Goal: Task Accomplishment & Management: Use online tool/utility

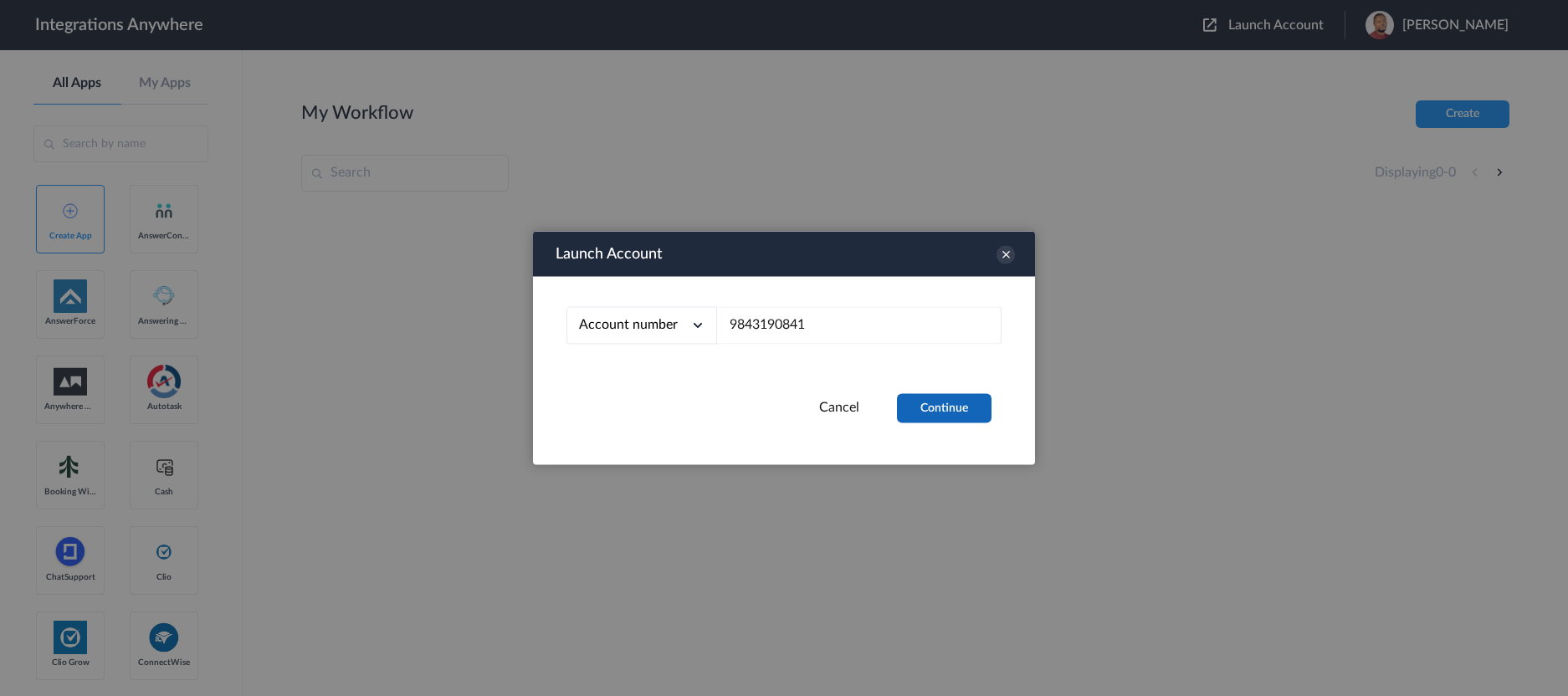
type input "9843190841"
click at [948, 415] on button "Continue" at bounding box center [944, 408] width 95 height 29
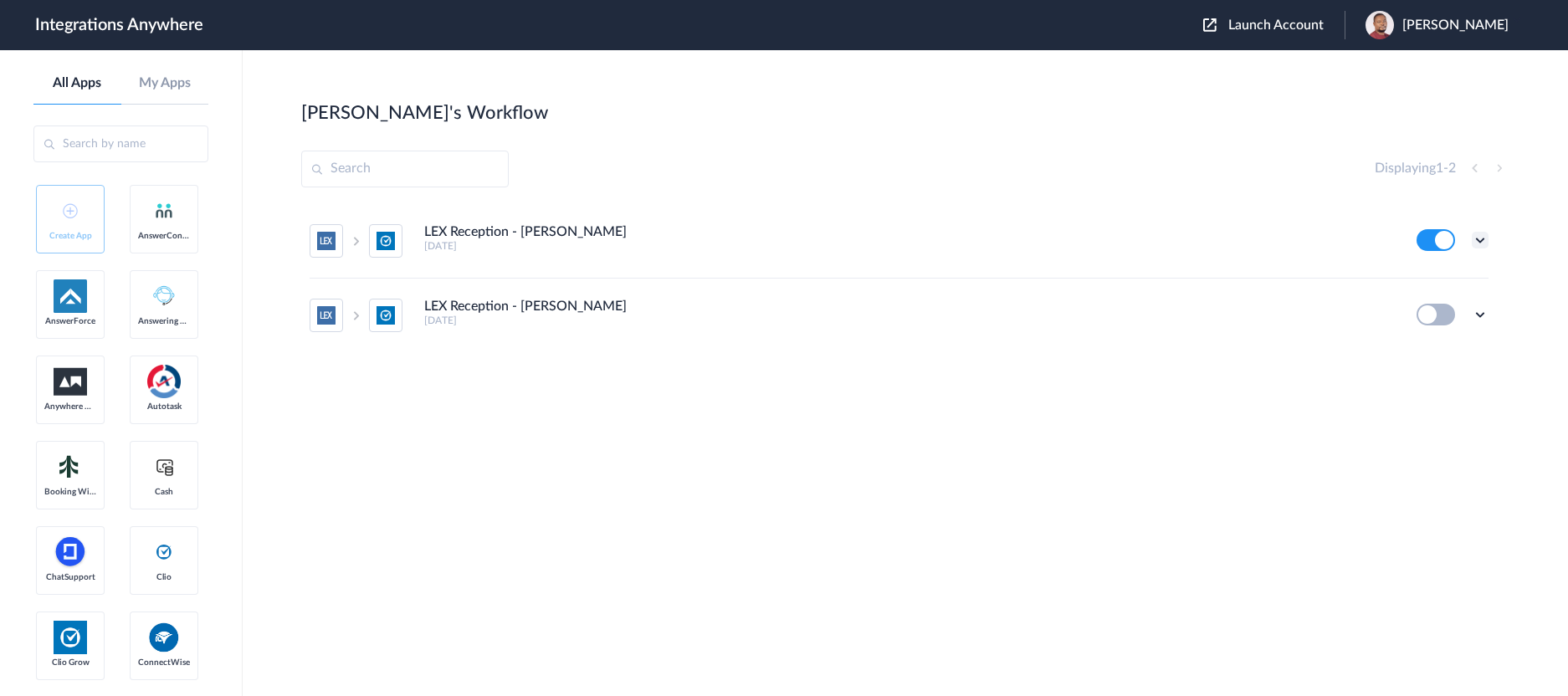
click at [1480, 241] on icon at bounding box center [1479, 240] width 16 height 16
click at [1426, 312] on link "Task history" at bounding box center [1432, 309] width 80 height 12
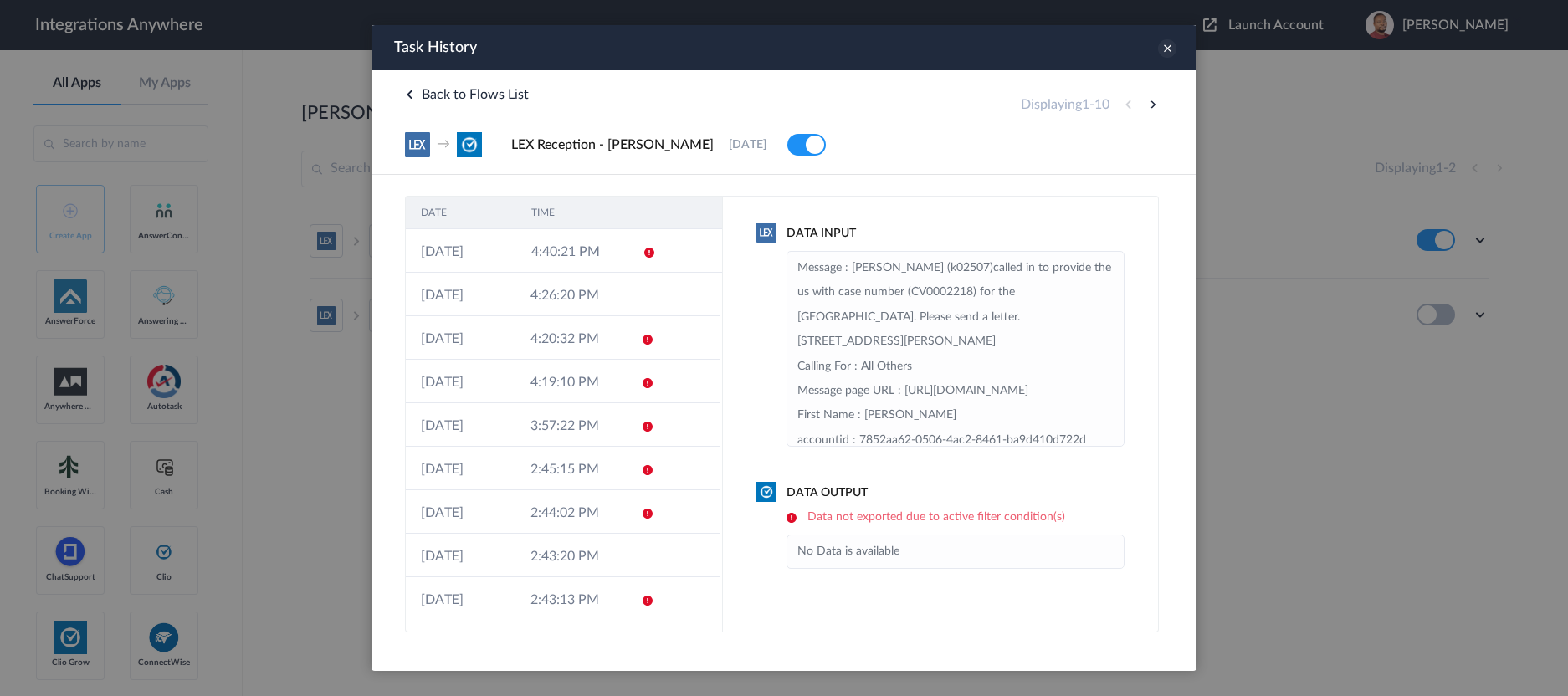
click at [1165, 43] on icon at bounding box center [1167, 48] width 18 height 18
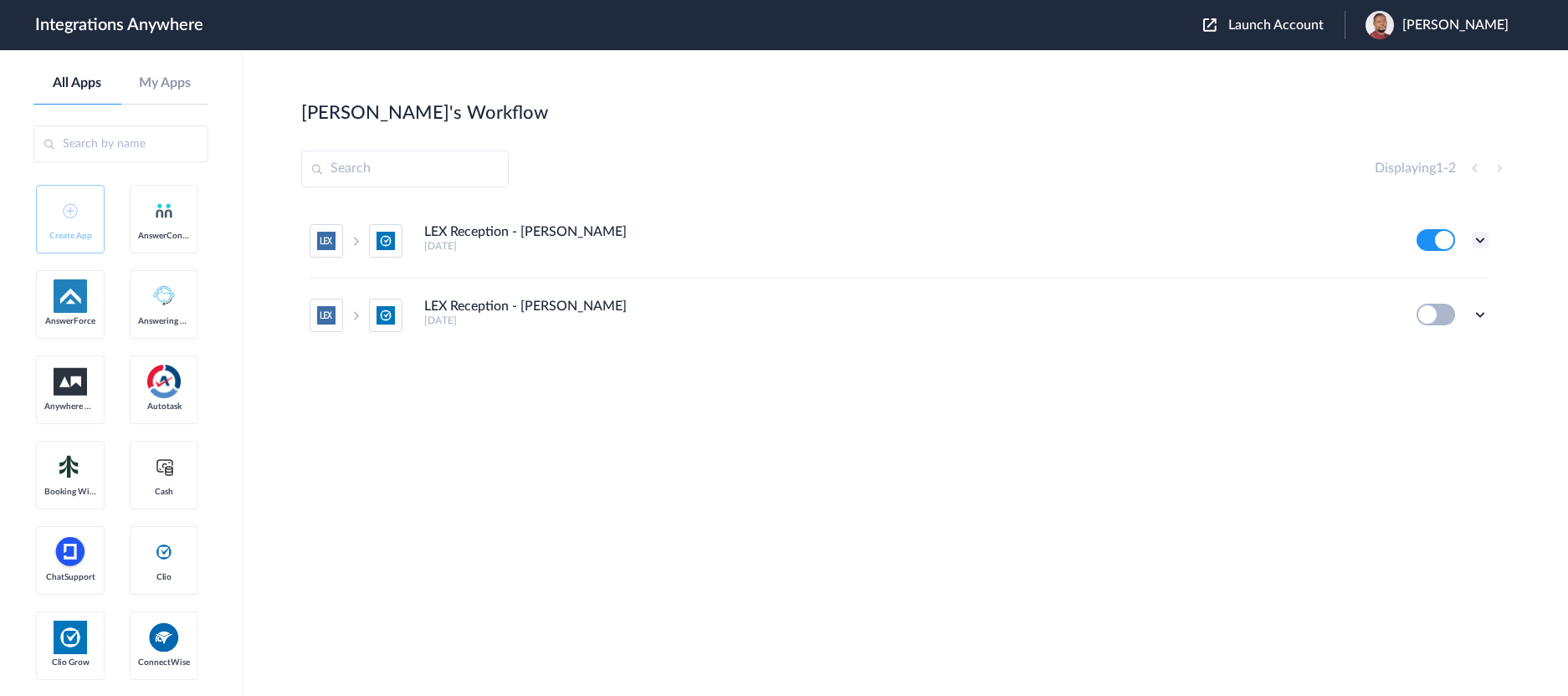
click at [1480, 237] on icon at bounding box center [1479, 240] width 16 height 16
click at [1435, 276] on li "Edit" at bounding box center [1434, 278] width 108 height 31
click at [1484, 237] on icon at bounding box center [1479, 240] width 16 height 16
click at [1453, 308] on link "Task history" at bounding box center [1432, 309] width 80 height 12
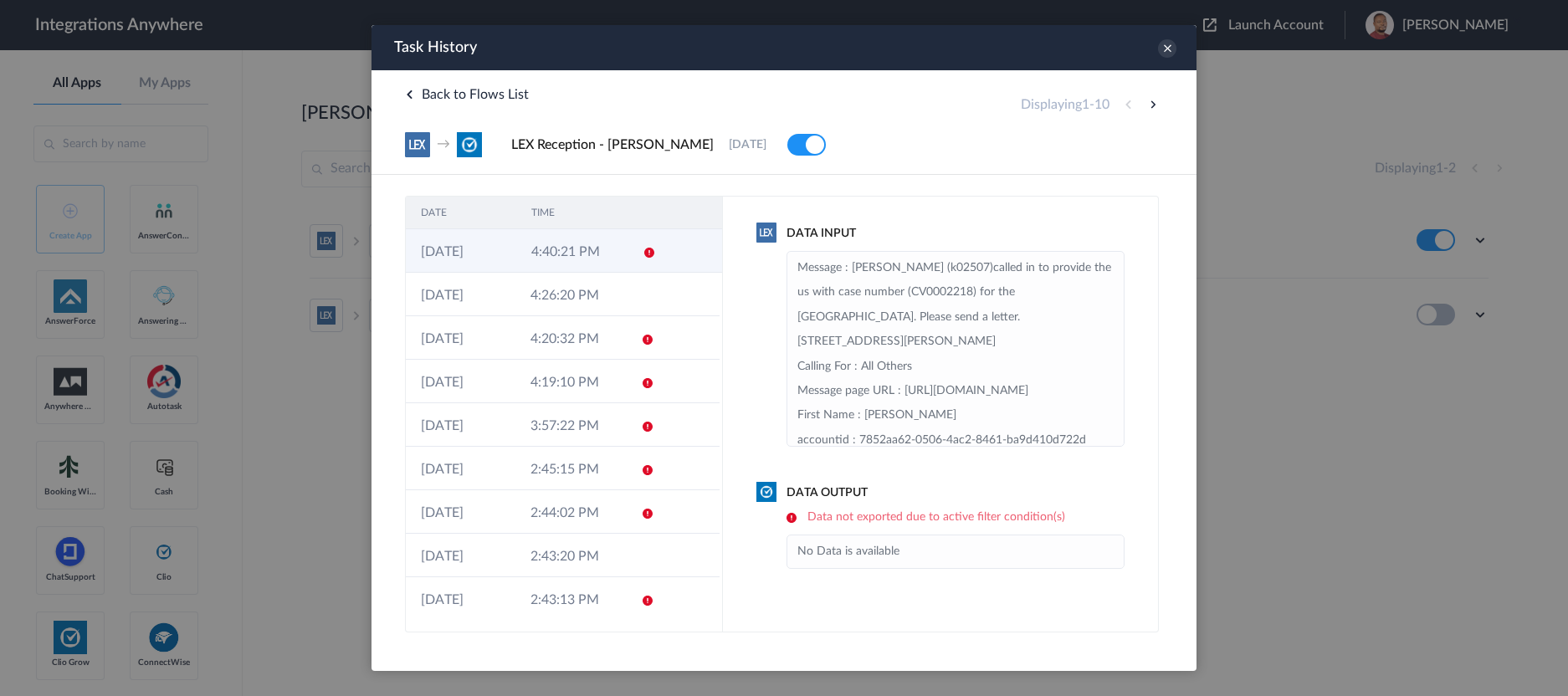
click at [575, 253] on td "4:40:21 PM" at bounding box center [572, 250] width 110 height 44
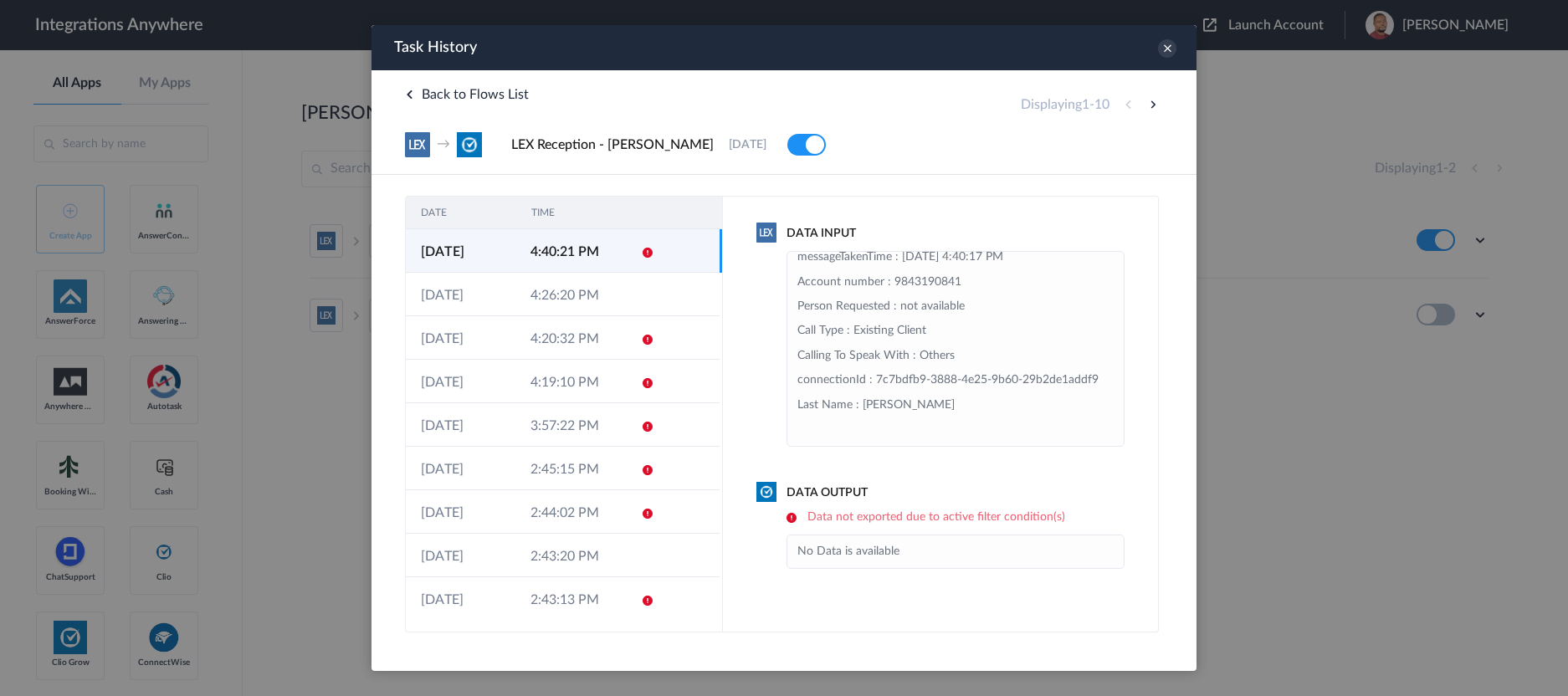
scroll to position [478, 0]
click at [536, 301] on td "4:26:20 PM" at bounding box center [570, 294] width 109 height 44
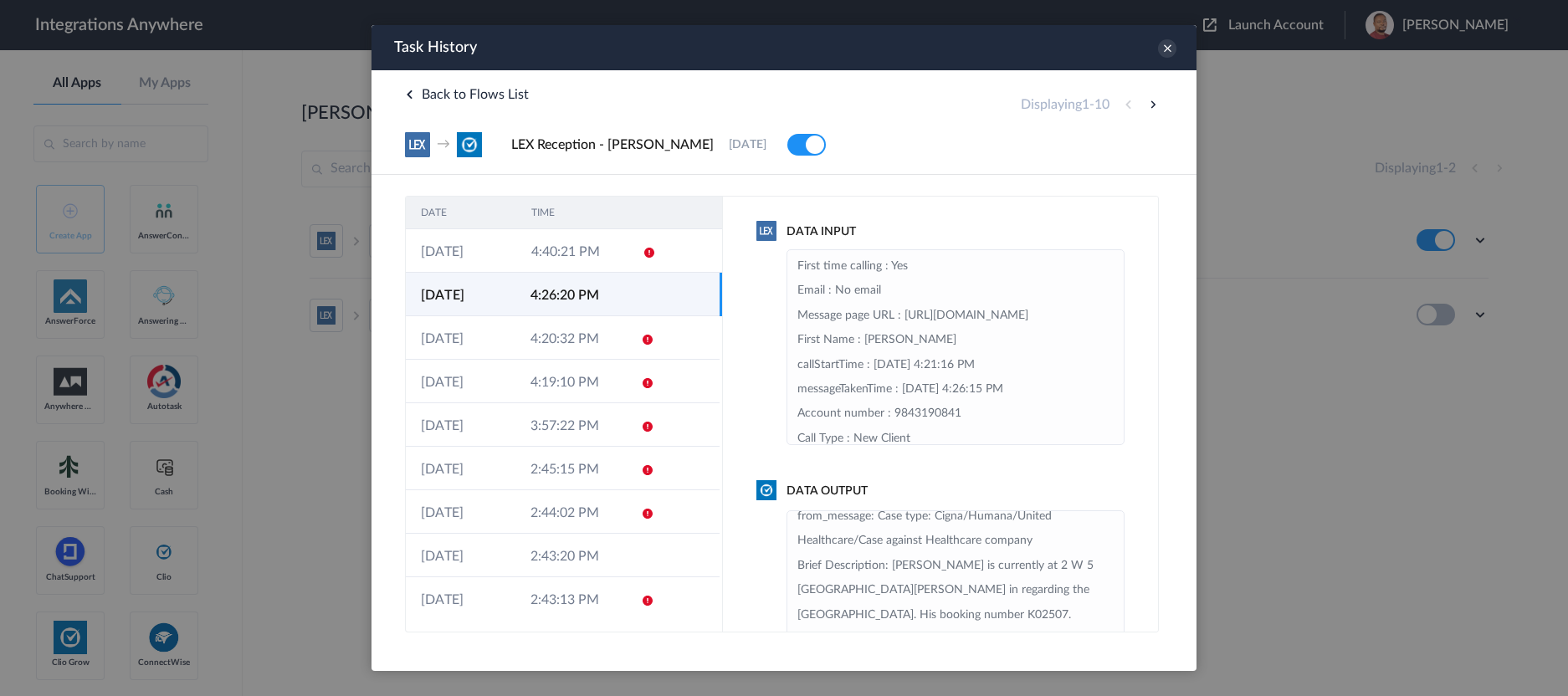
scroll to position [0, 0]
click at [523, 337] on td "4:20:32 PM" at bounding box center [570, 337] width 109 height 44
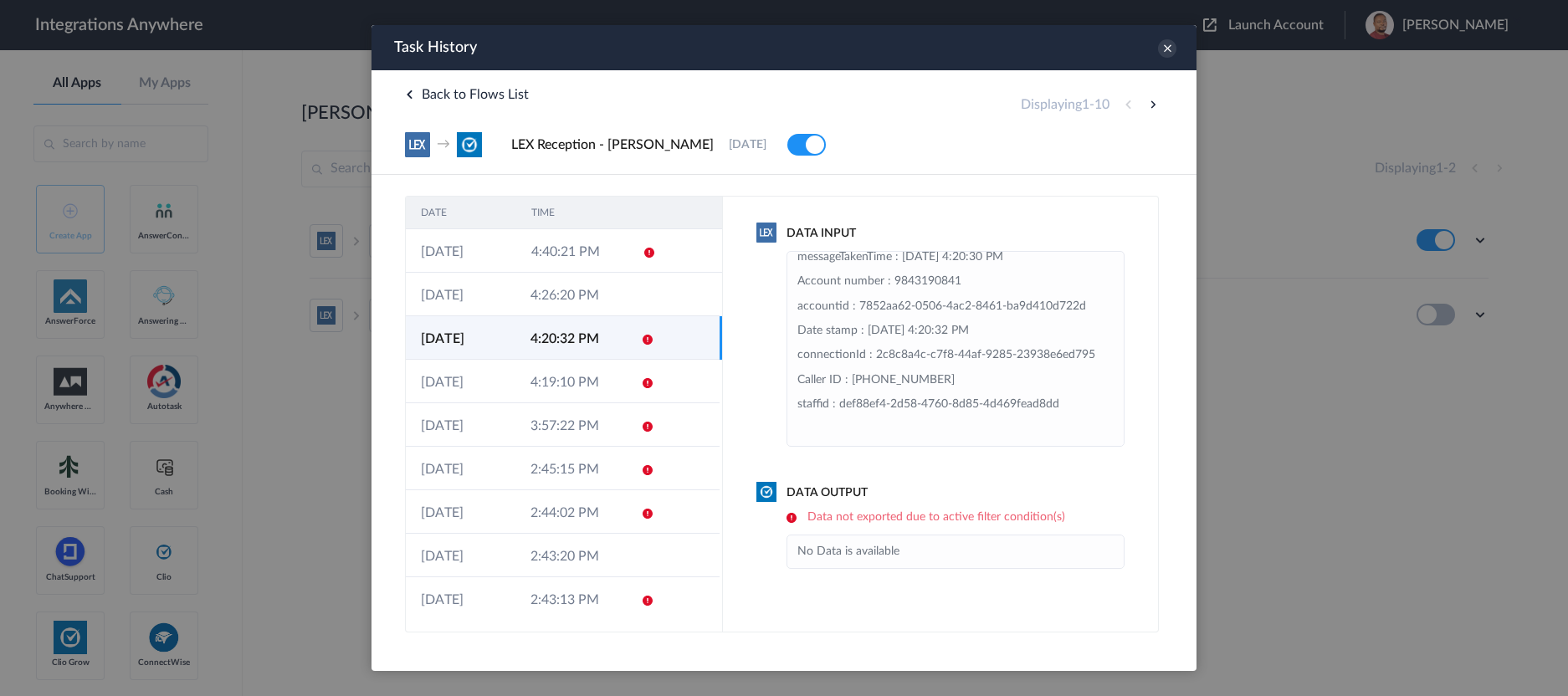
scroll to position [133, 0]
click at [1167, 49] on icon at bounding box center [1167, 48] width 18 height 18
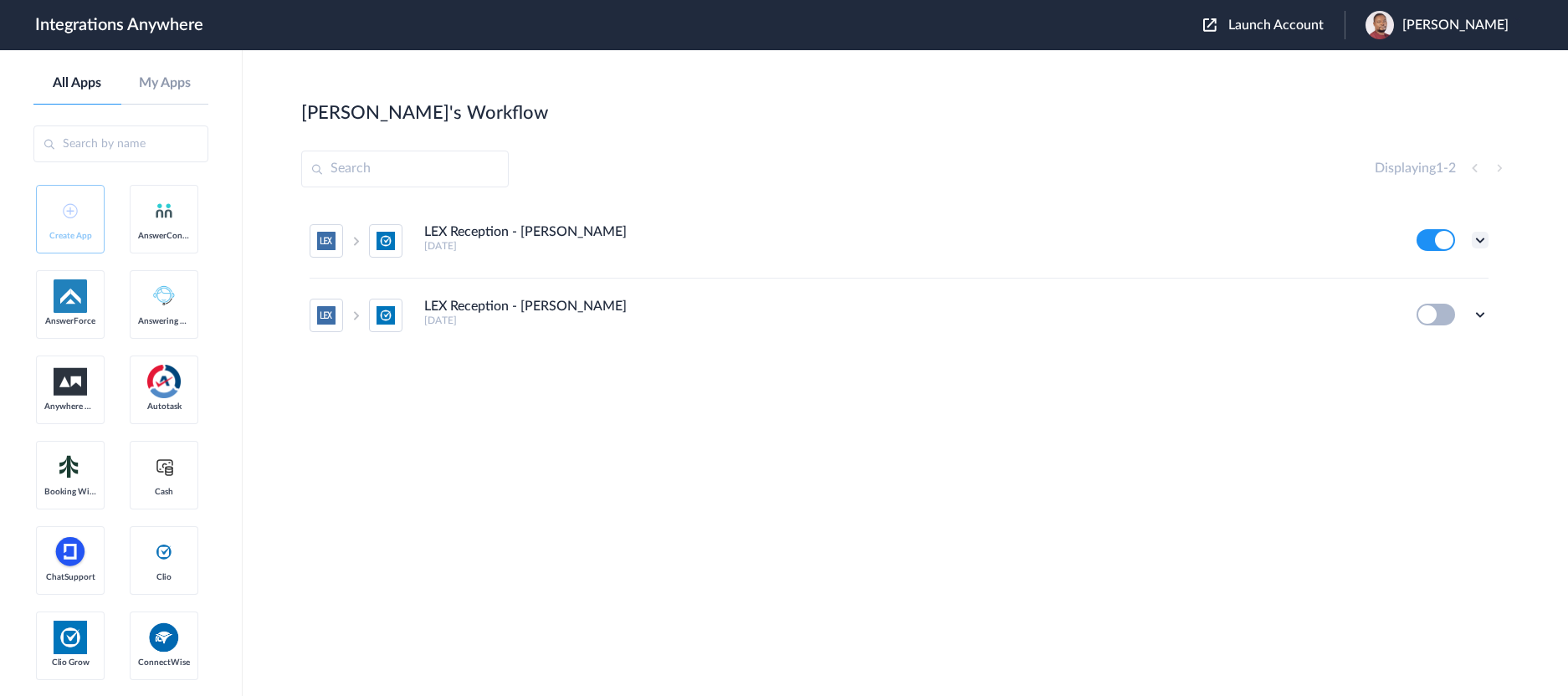
click at [1478, 239] on icon at bounding box center [1479, 240] width 16 height 16
click at [1443, 276] on li "Edit" at bounding box center [1434, 278] width 108 height 31
click at [1479, 240] on icon at bounding box center [1479, 240] width 16 height 16
click at [1431, 276] on link "Edit" at bounding box center [1412, 278] width 41 height 12
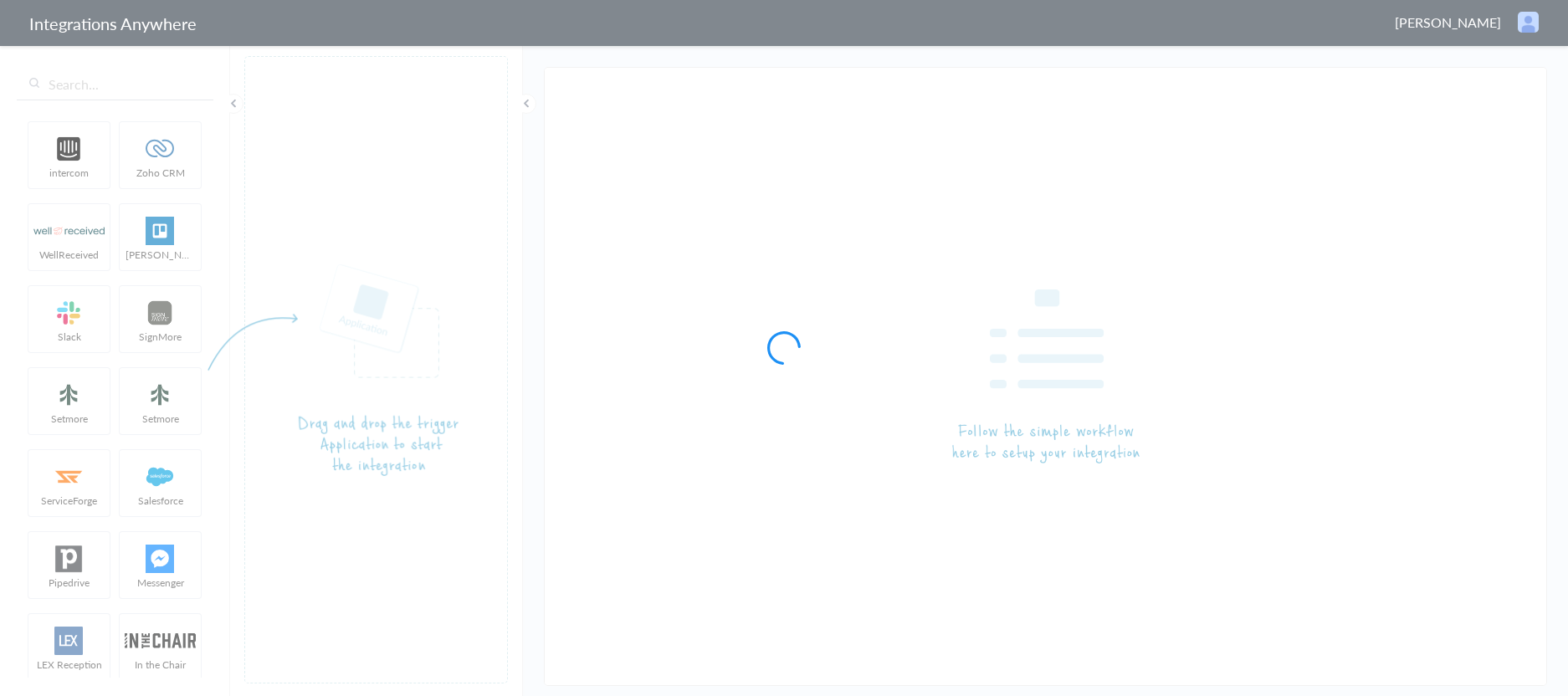
type input "LEX Reception - [PERSON_NAME]"
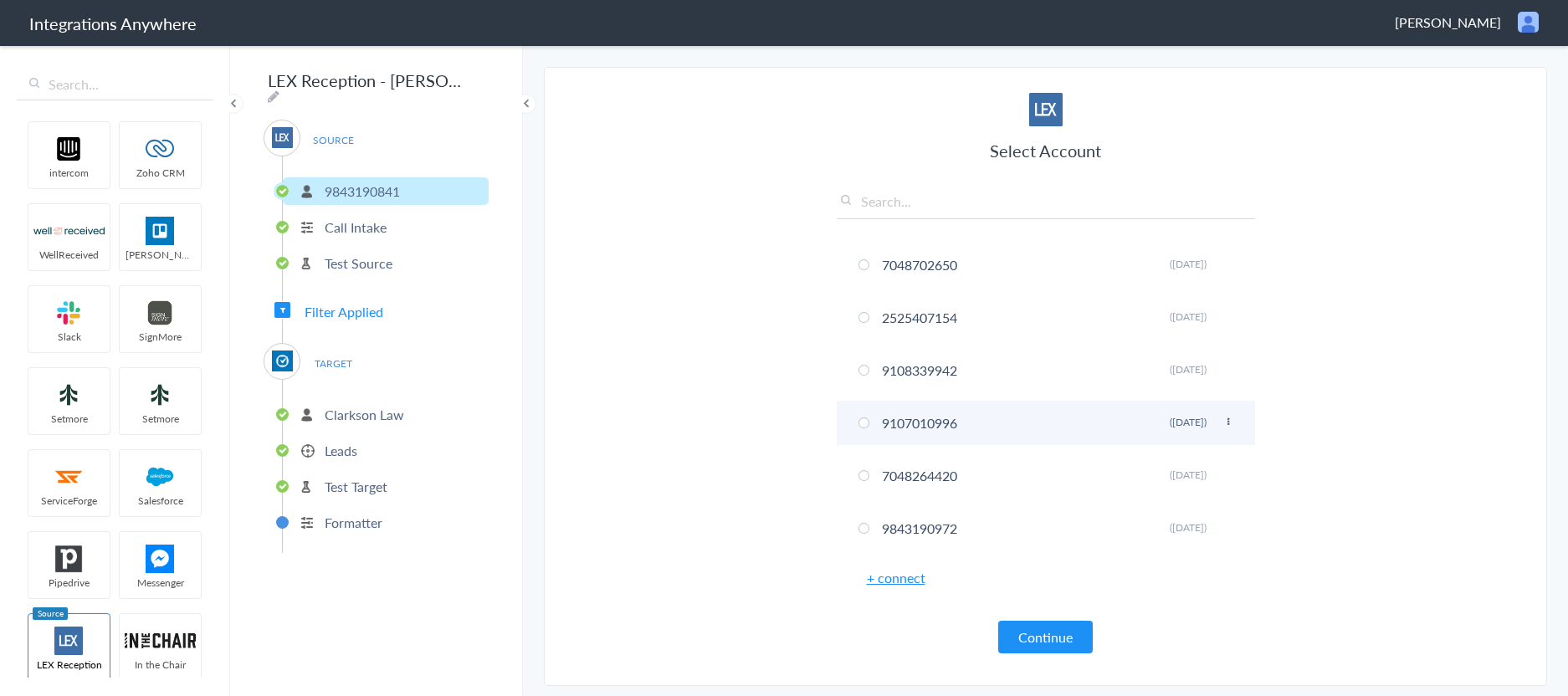
scroll to position [102, 0]
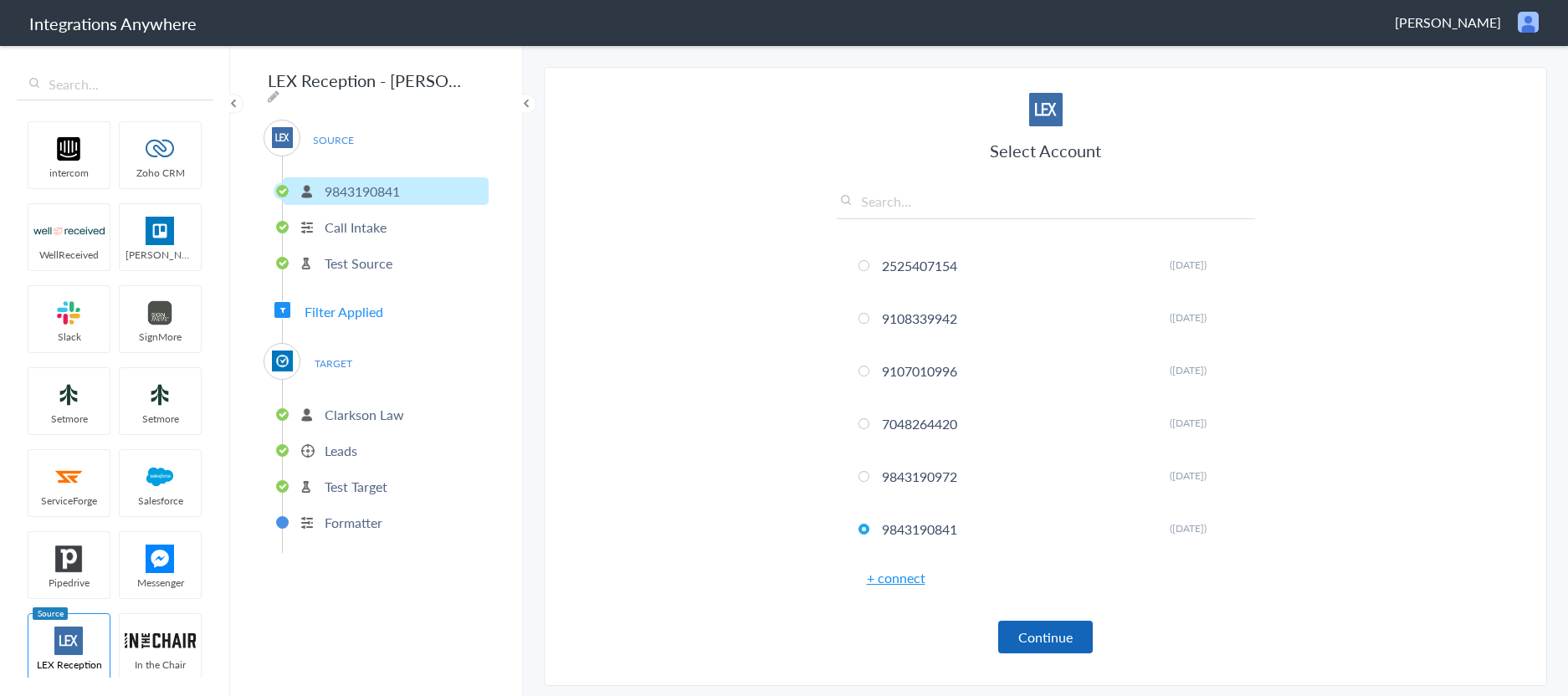
click at [1051, 641] on button "Continue" at bounding box center [1046, 637] width 95 height 33
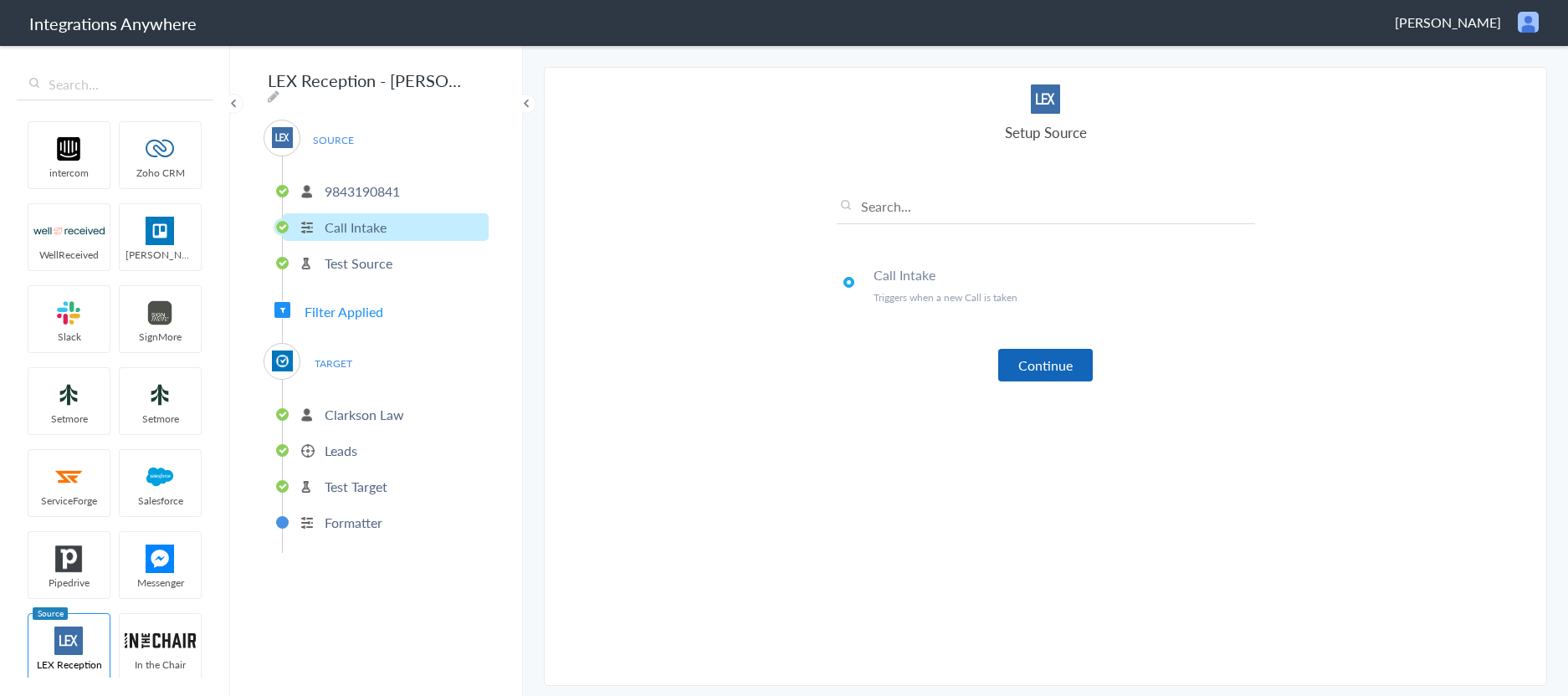
click at [1041, 369] on button "Continue" at bounding box center [1046, 365] width 95 height 33
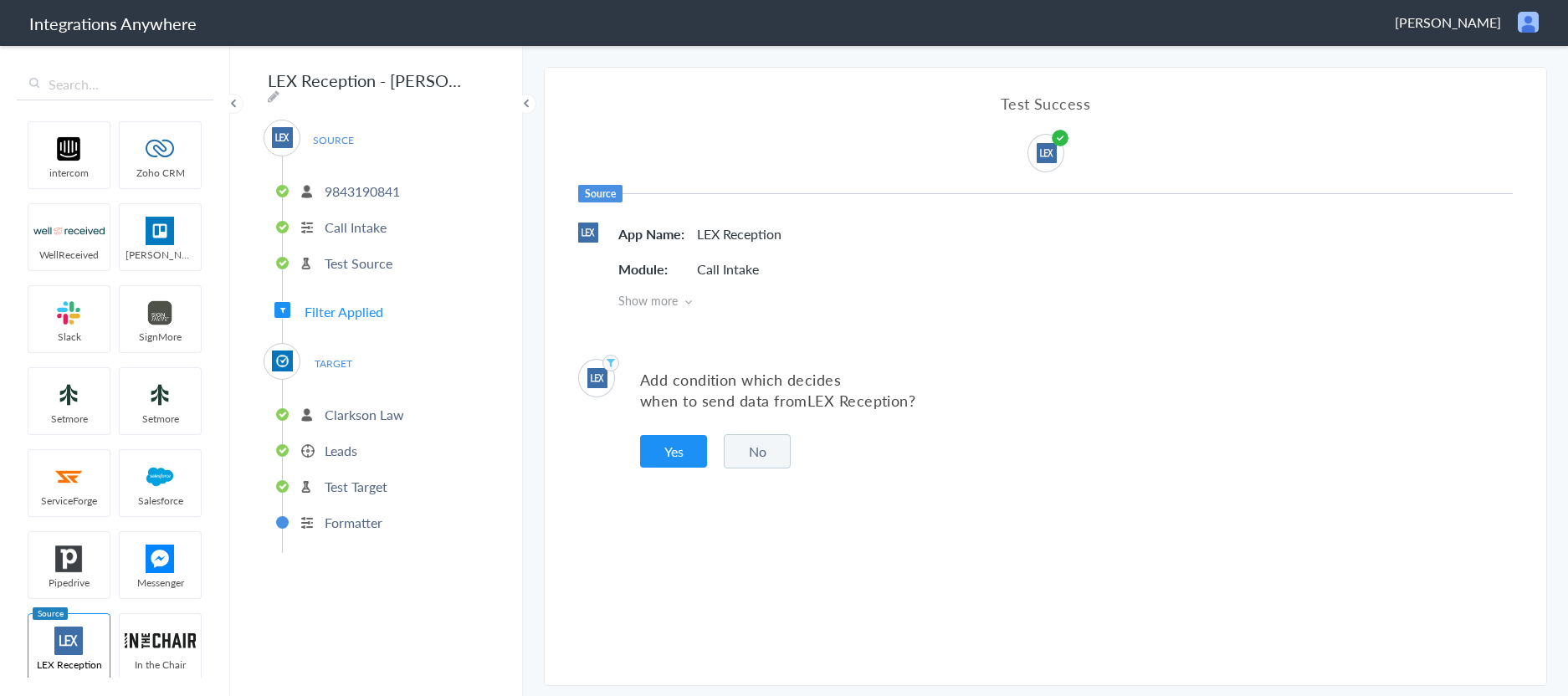
click at [764, 453] on button "No" at bounding box center [756, 450] width 67 height 34
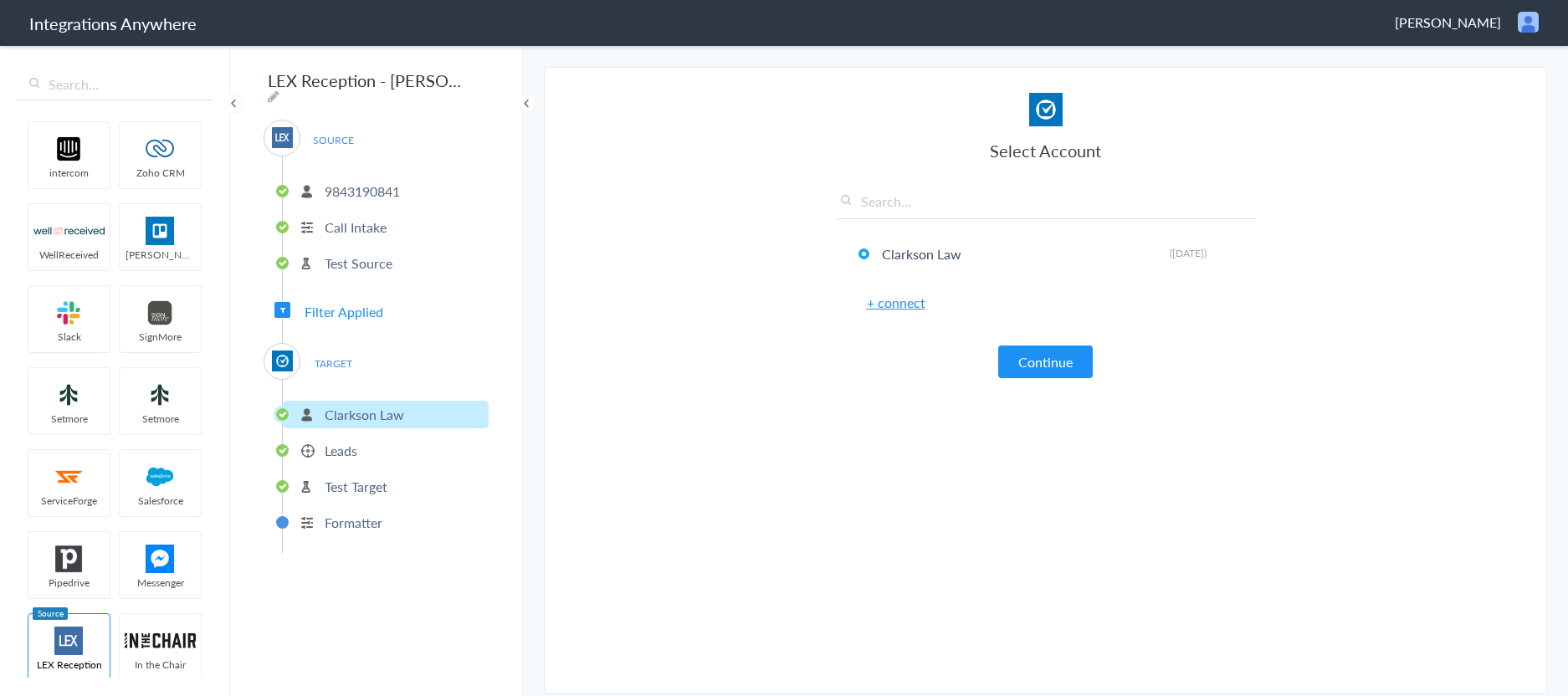
click at [326, 306] on span "Filter Applied" at bounding box center [343, 311] width 78 height 19
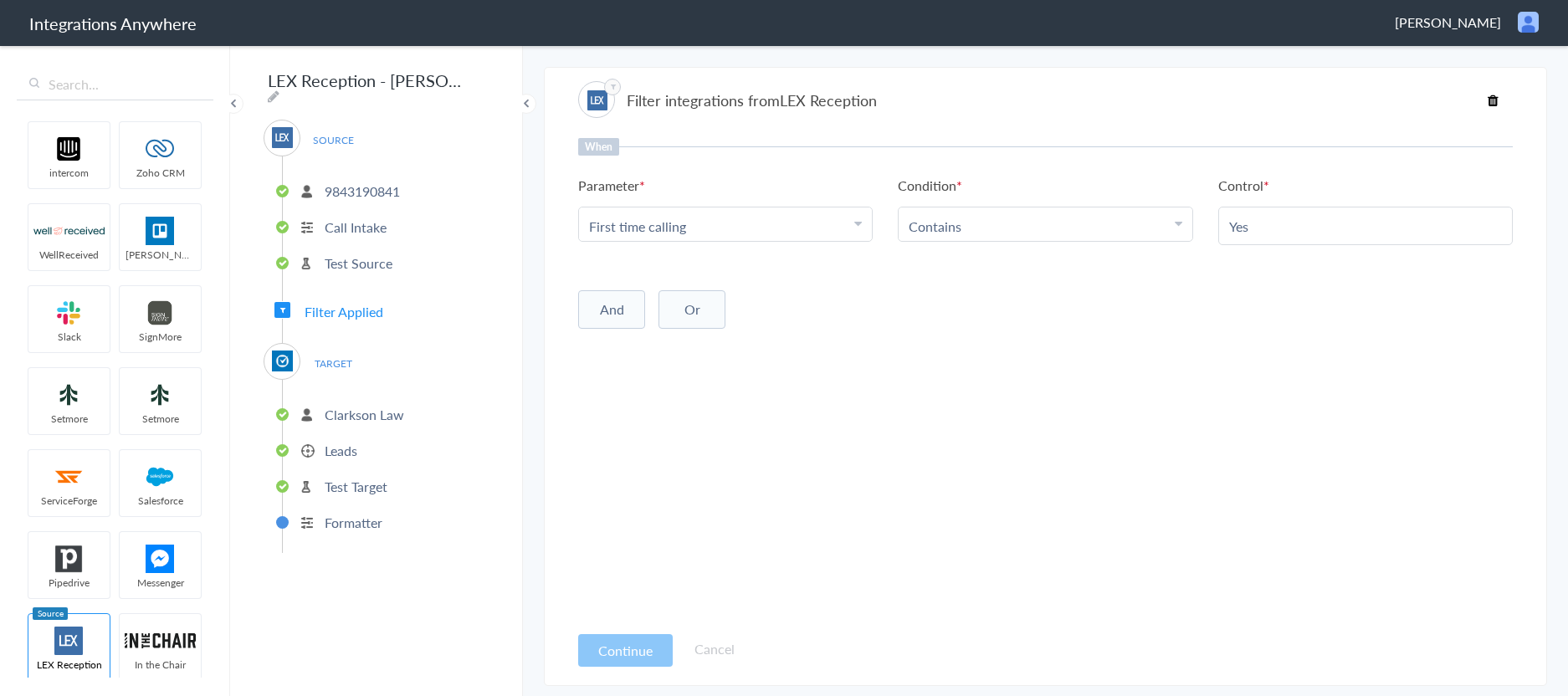
click at [361, 406] on p "Clarkson Law" at bounding box center [365, 415] width 79 height 19
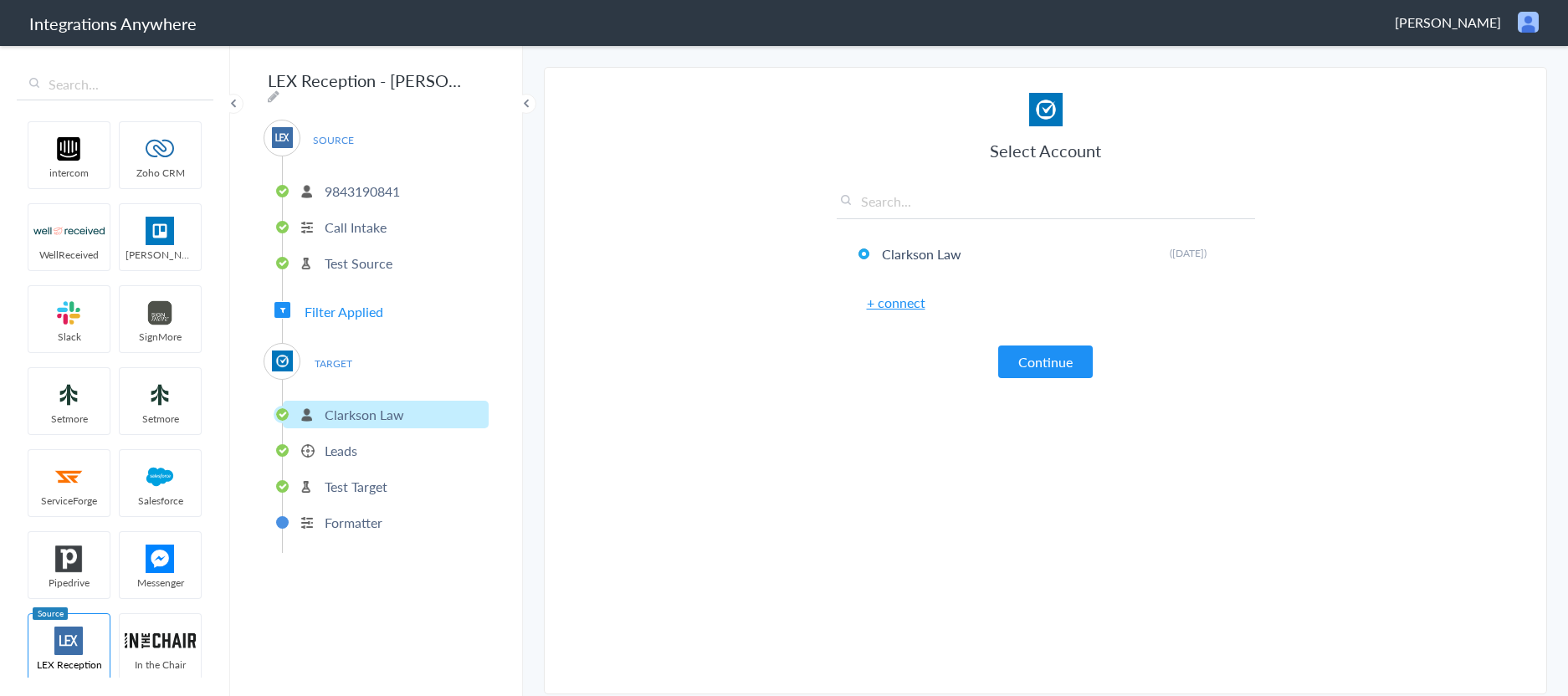
click at [346, 256] on p "Test Source" at bounding box center [359, 263] width 68 height 19
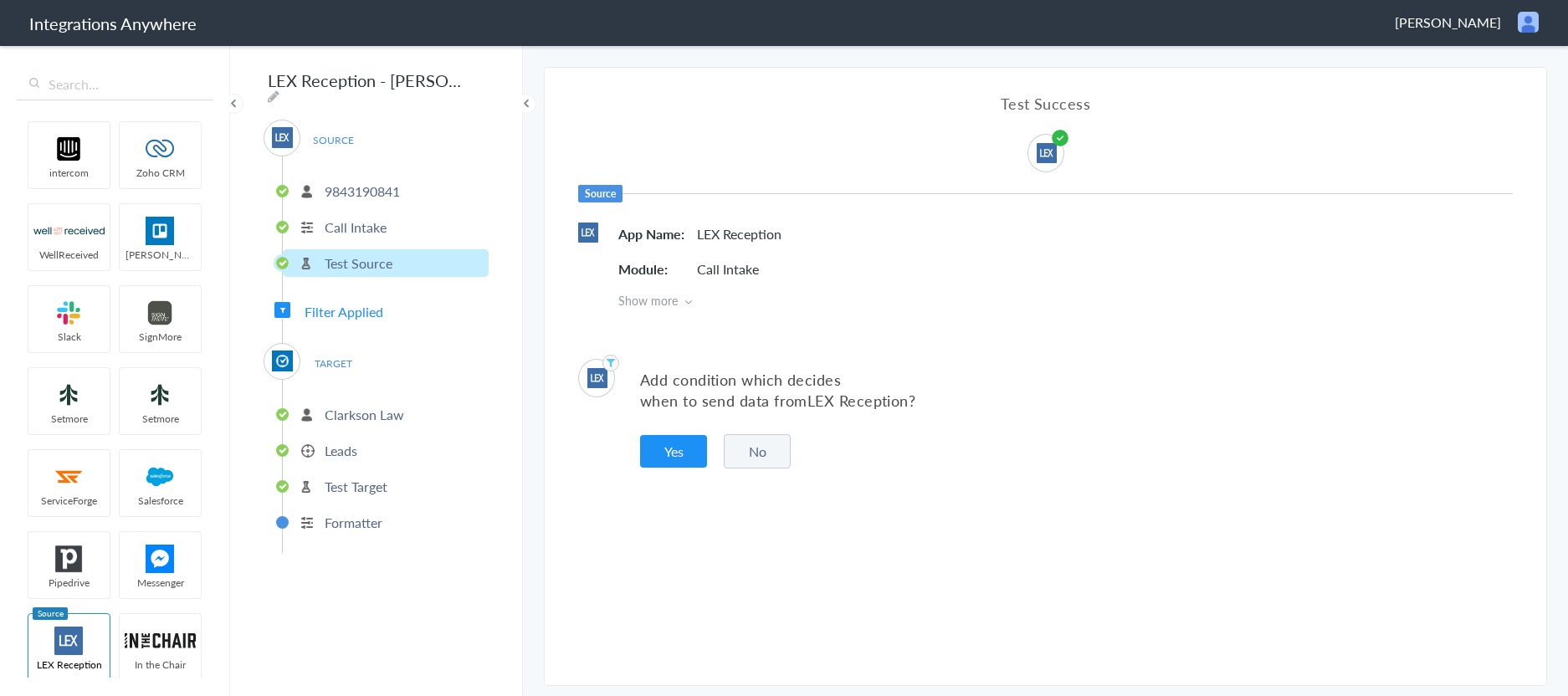
click at [351, 219] on p "Call Intake" at bounding box center [356, 227] width 62 height 19
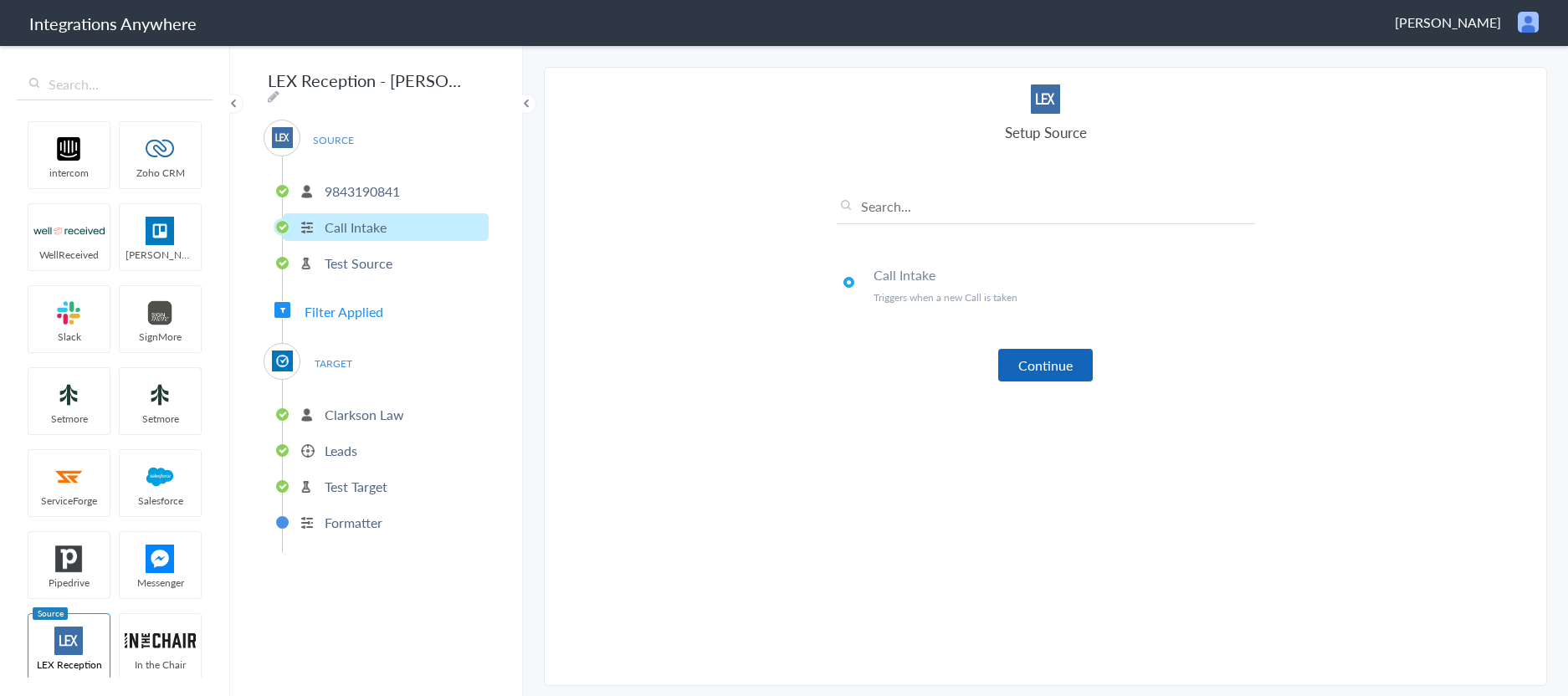
click at [1053, 371] on button "Continue" at bounding box center [1046, 365] width 95 height 33
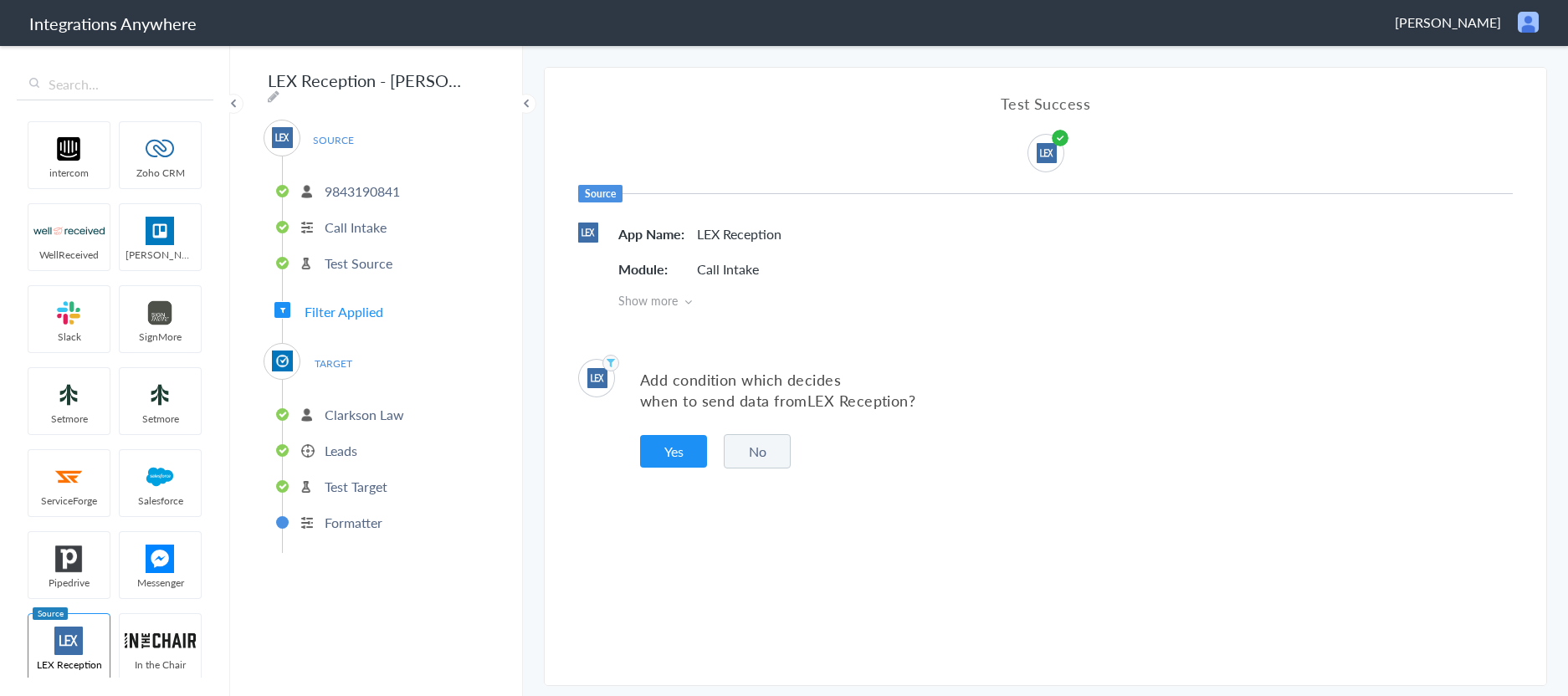
click at [765, 449] on button "No" at bounding box center [756, 450] width 67 height 34
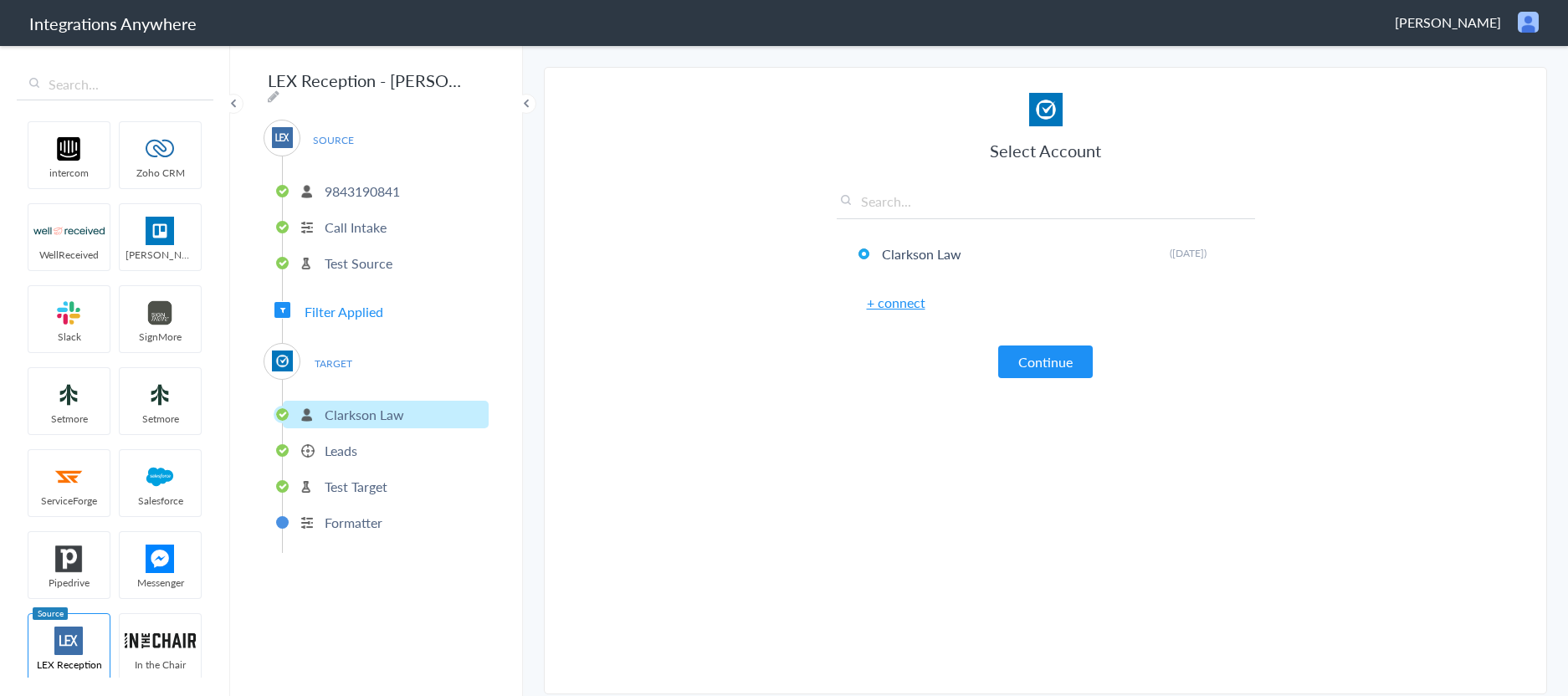
click at [353, 306] on span "Filter Applied" at bounding box center [343, 311] width 78 height 19
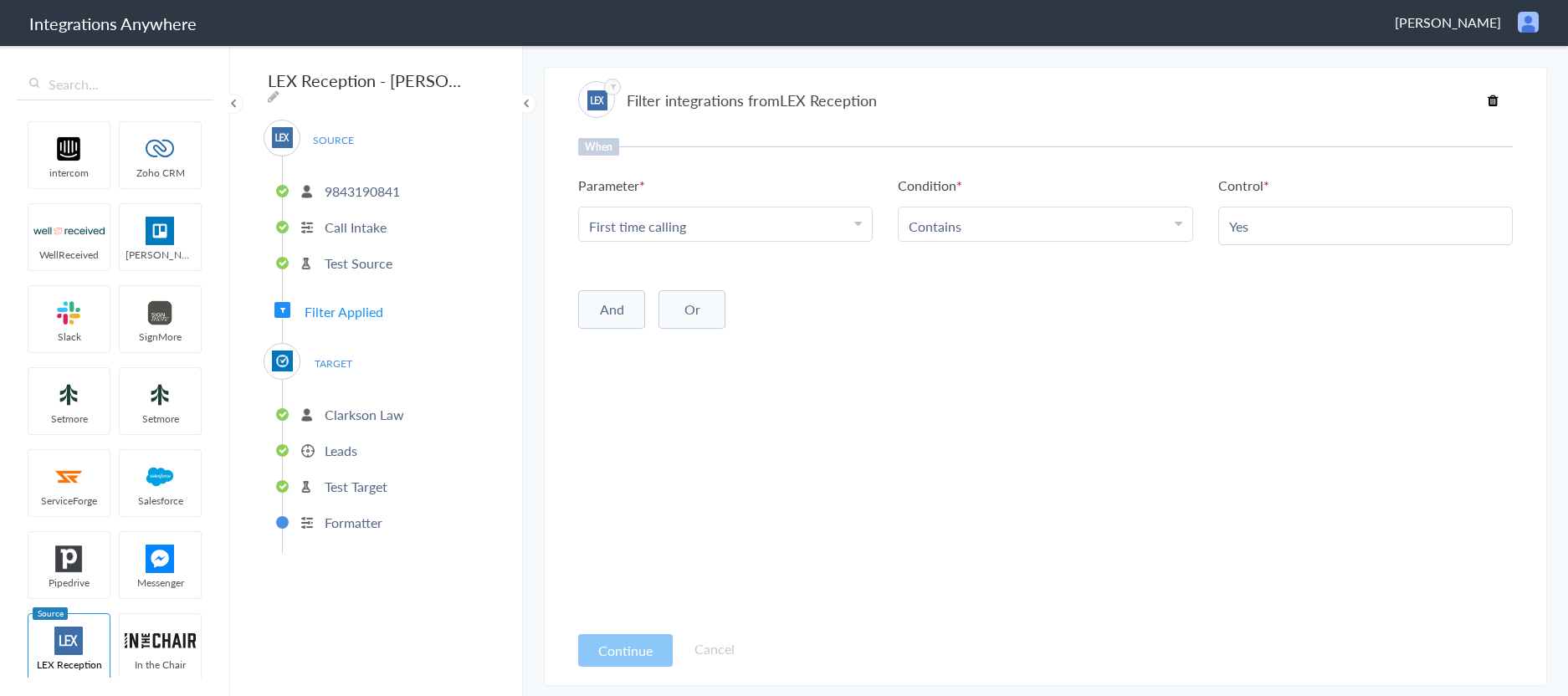
click at [362, 409] on p "Clarkson Law" at bounding box center [365, 415] width 79 height 19
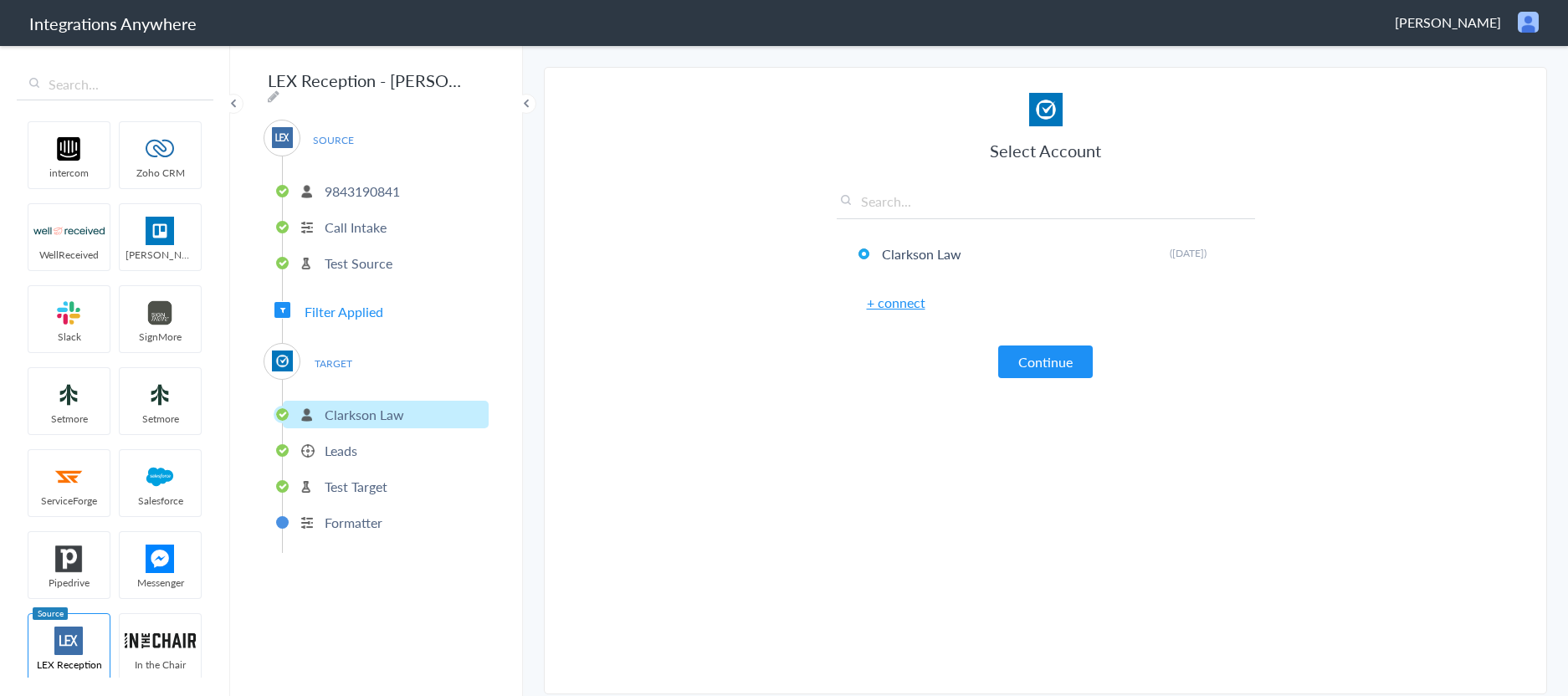
click at [344, 444] on p "Leads" at bounding box center [341, 450] width 33 height 19
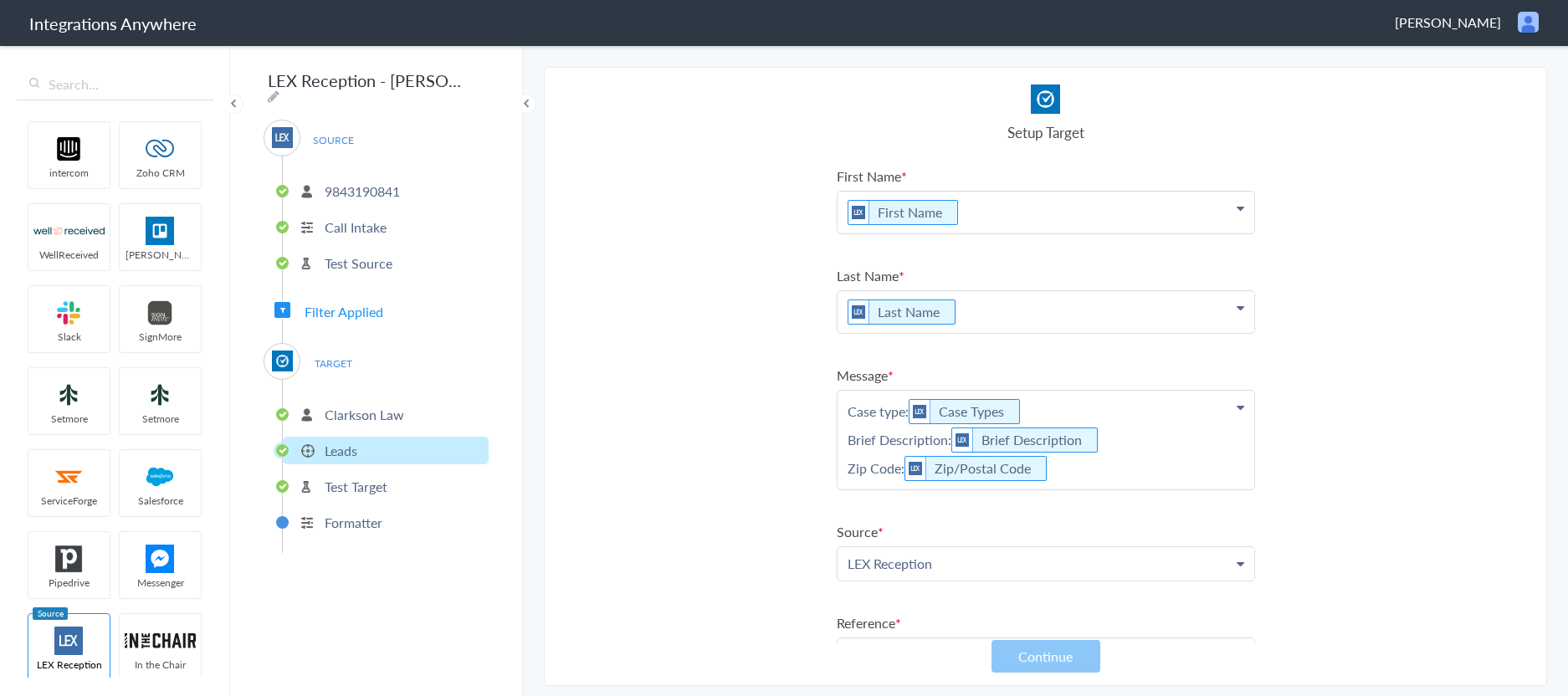
scroll to position [0, 0]
click at [362, 481] on p "Test Target" at bounding box center [356, 486] width 63 height 19
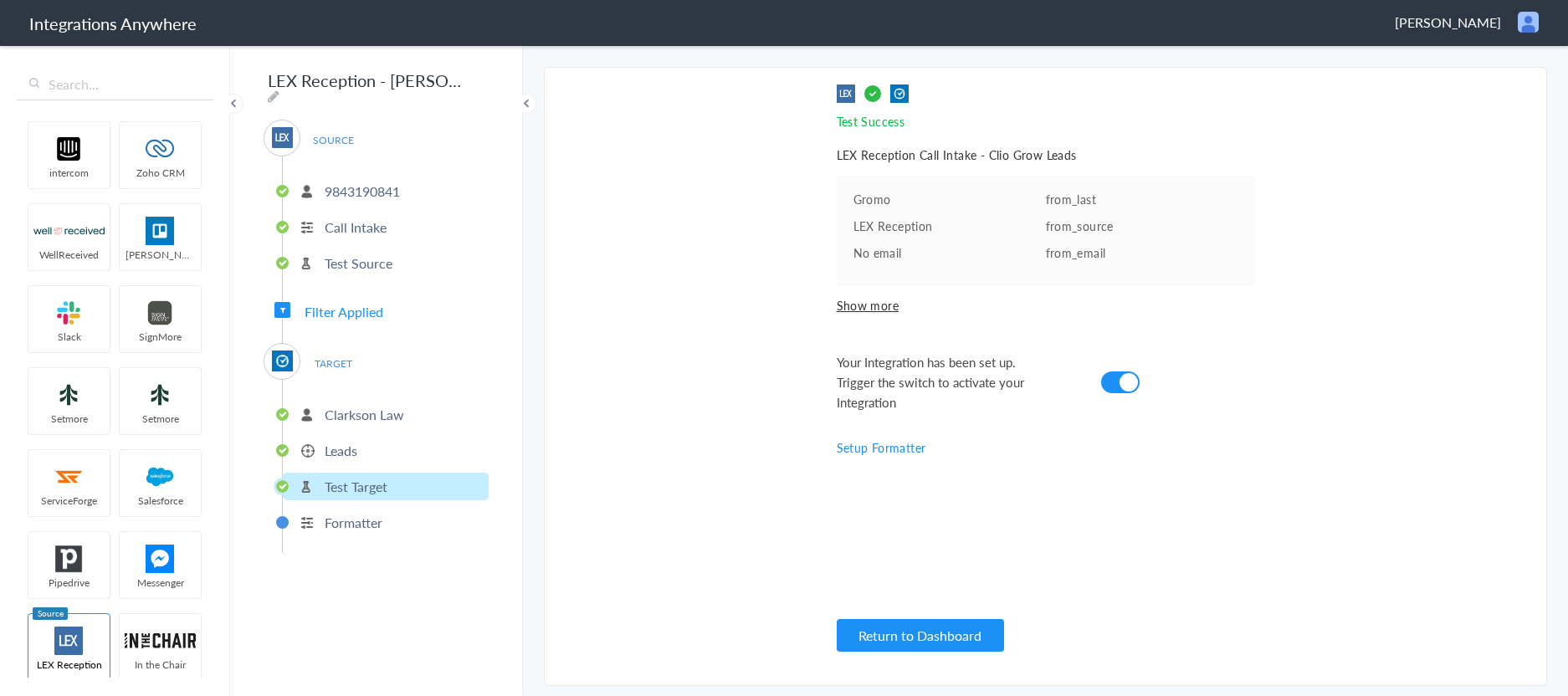
click at [369, 517] on p "Formatter" at bounding box center [354, 522] width 58 height 19
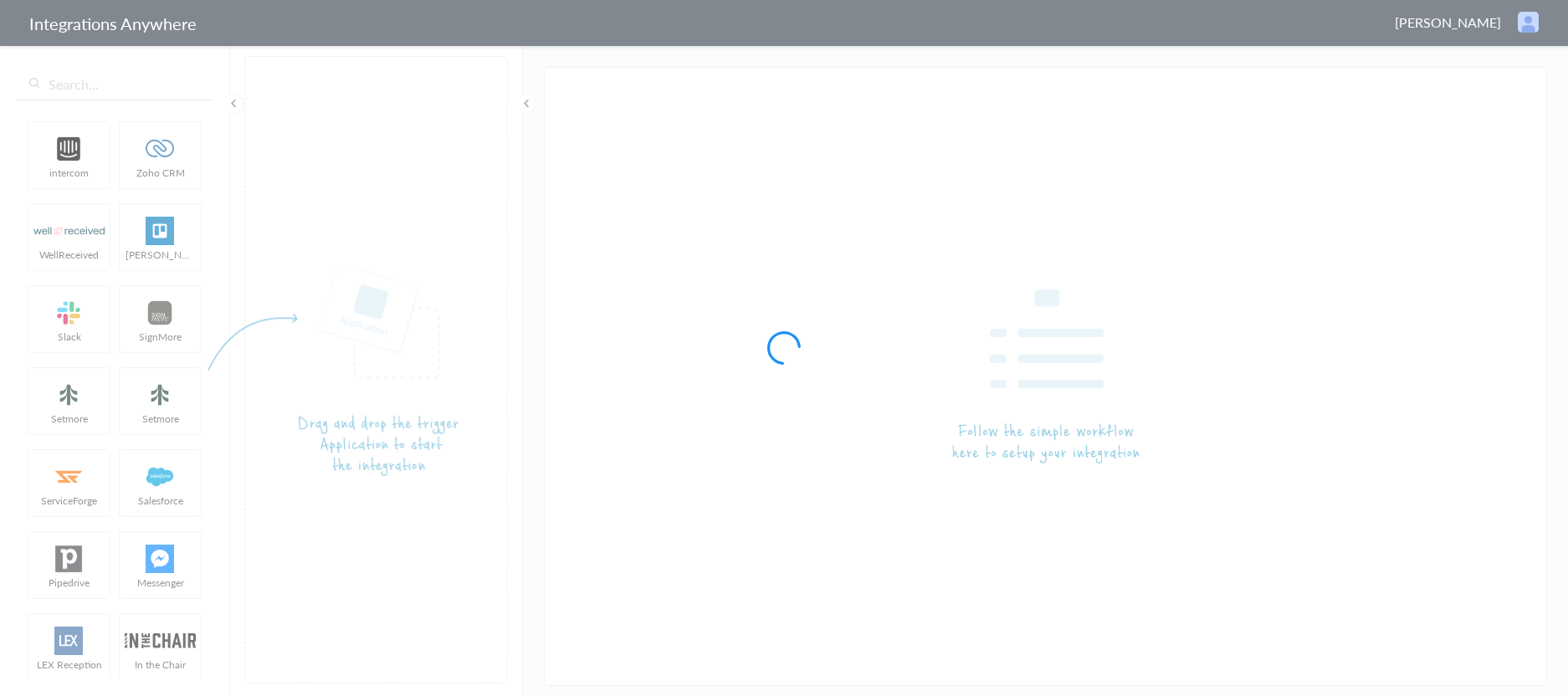
type input "LEX Reception - [PERSON_NAME]"
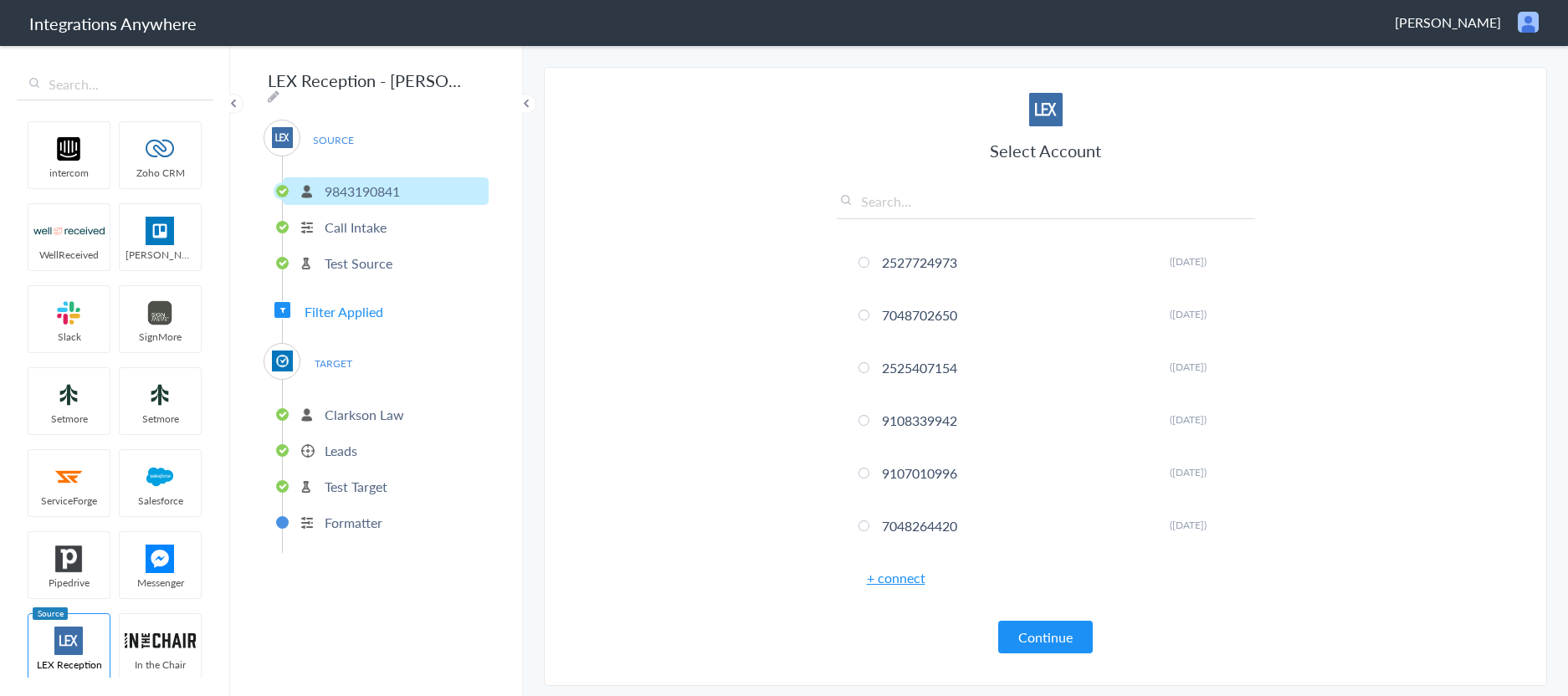
click at [361, 306] on span "Filter Applied" at bounding box center [343, 311] width 78 height 19
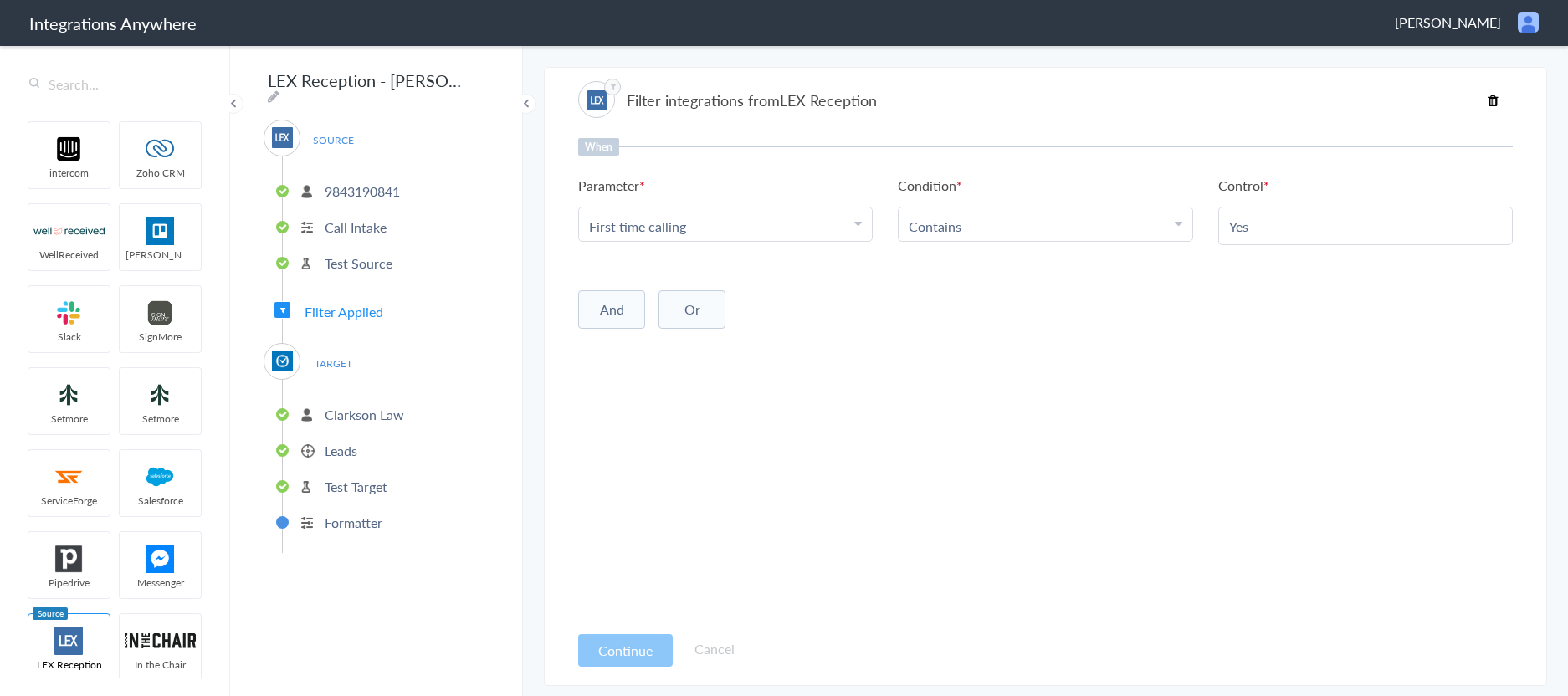
click at [693, 309] on button "Or" at bounding box center [692, 309] width 67 height 39
click at [858, 342] on icon at bounding box center [858, 341] width 8 height 14
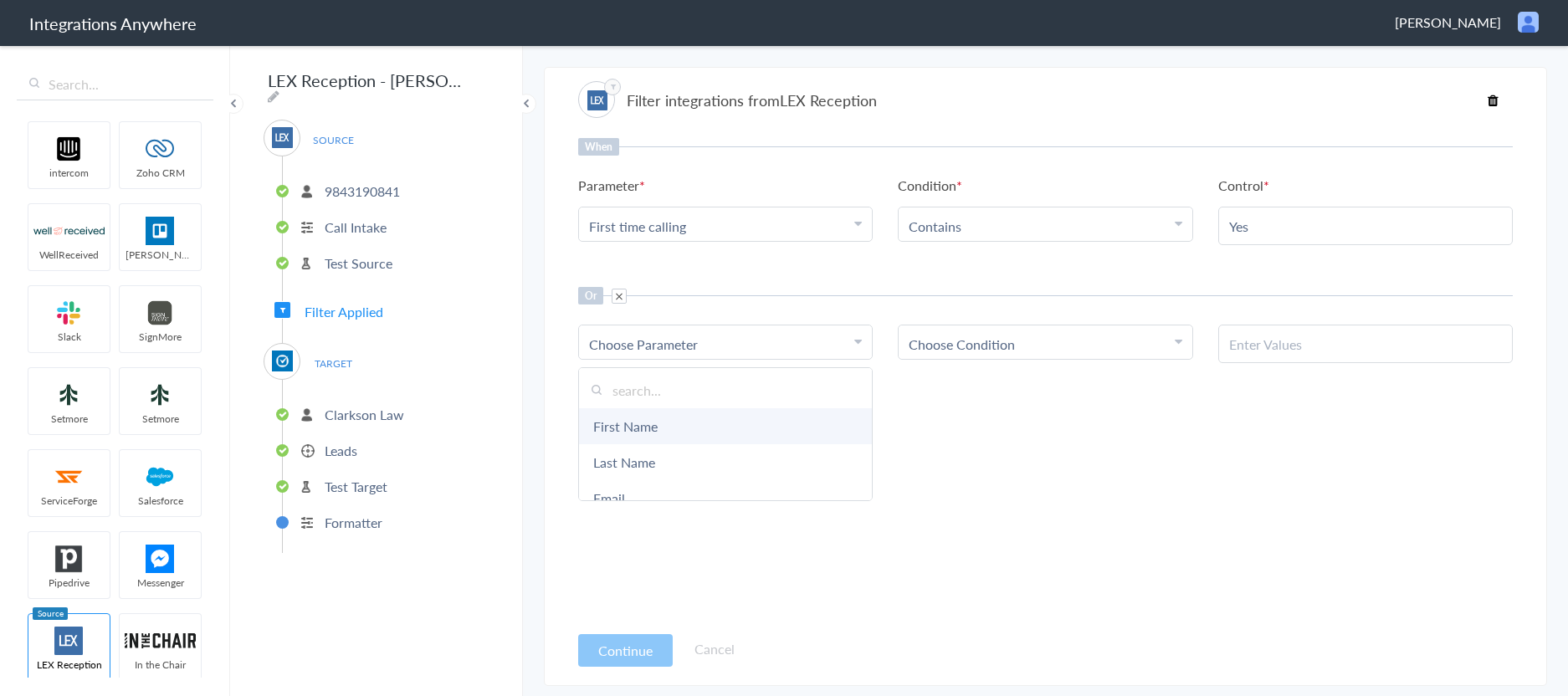
click at [647, 428] on link "First Name" at bounding box center [725, 425] width 293 height 36
click at [858, 343] on icon at bounding box center [858, 341] width 8 height 14
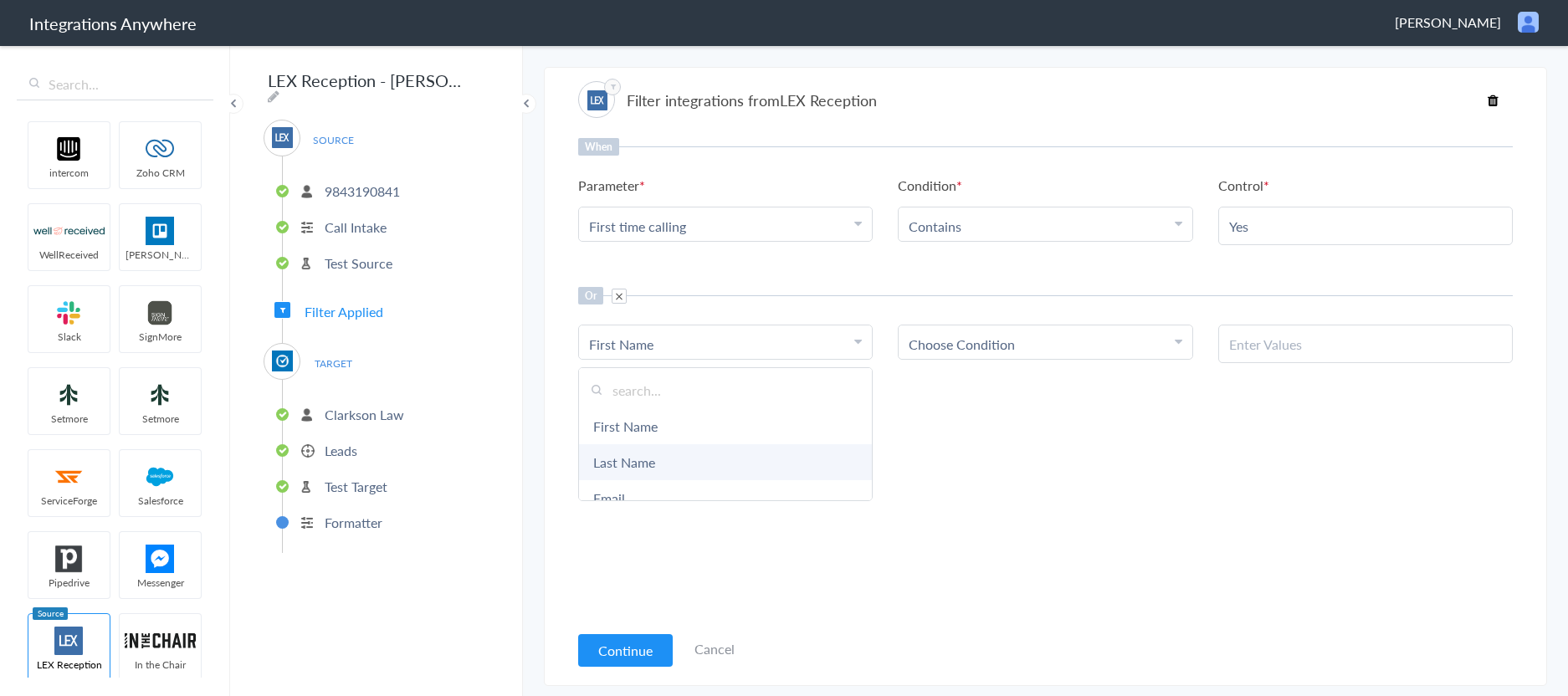
click at [631, 461] on link "Last Name" at bounding box center [725, 461] width 293 height 36
click at [1174, 340] on icon at bounding box center [1178, 341] width 8 height 14
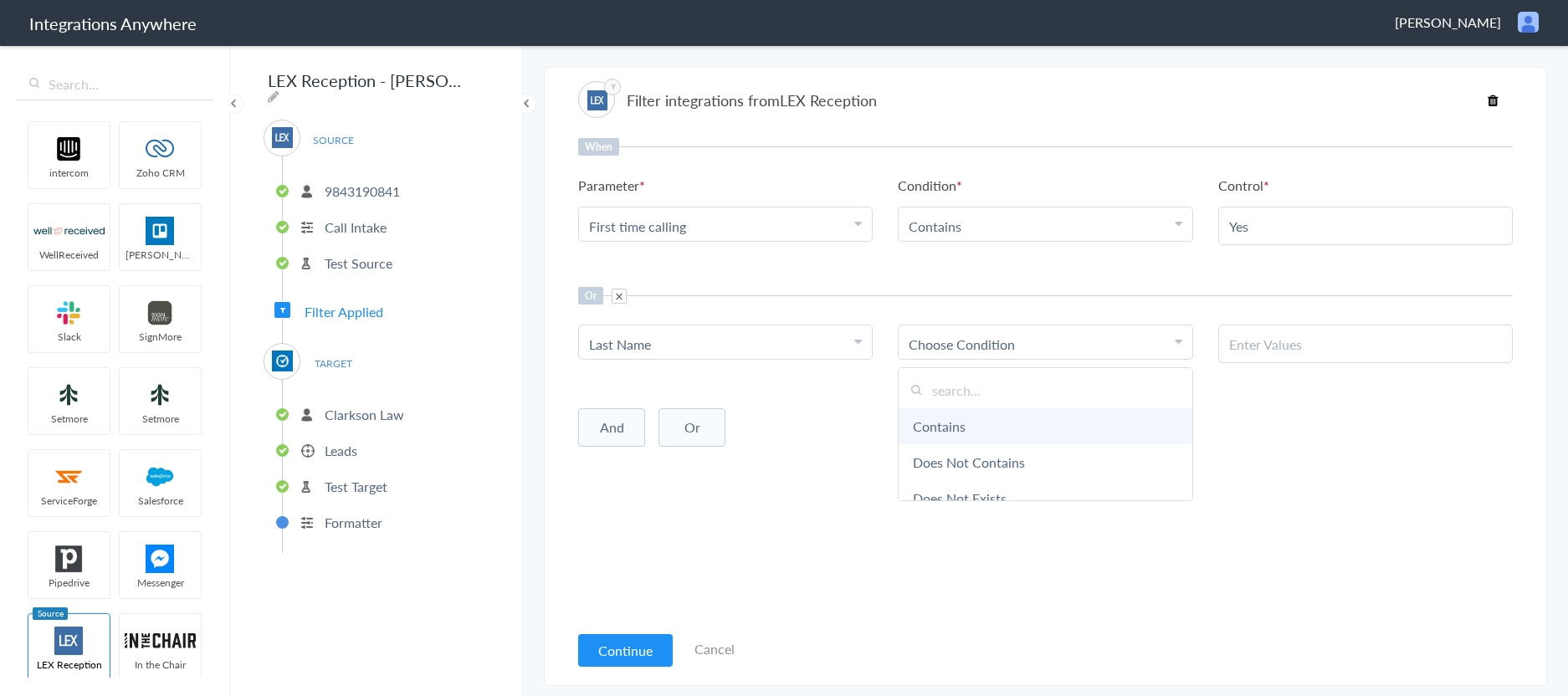
click at [958, 429] on link "Contains" at bounding box center [1045, 425] width 293 height 36
click at [1236, 350] on input "text" at bounding box center [1366, 344] width 273 height 19
click at [1236, 346] on input "gromo" at bounding box center [1366, 344] width 273 height 19
type input "Gromo"
click at [1150, 430] on div "And Or Add Filter" at bounding box center [1046, 425] width 934 height 42
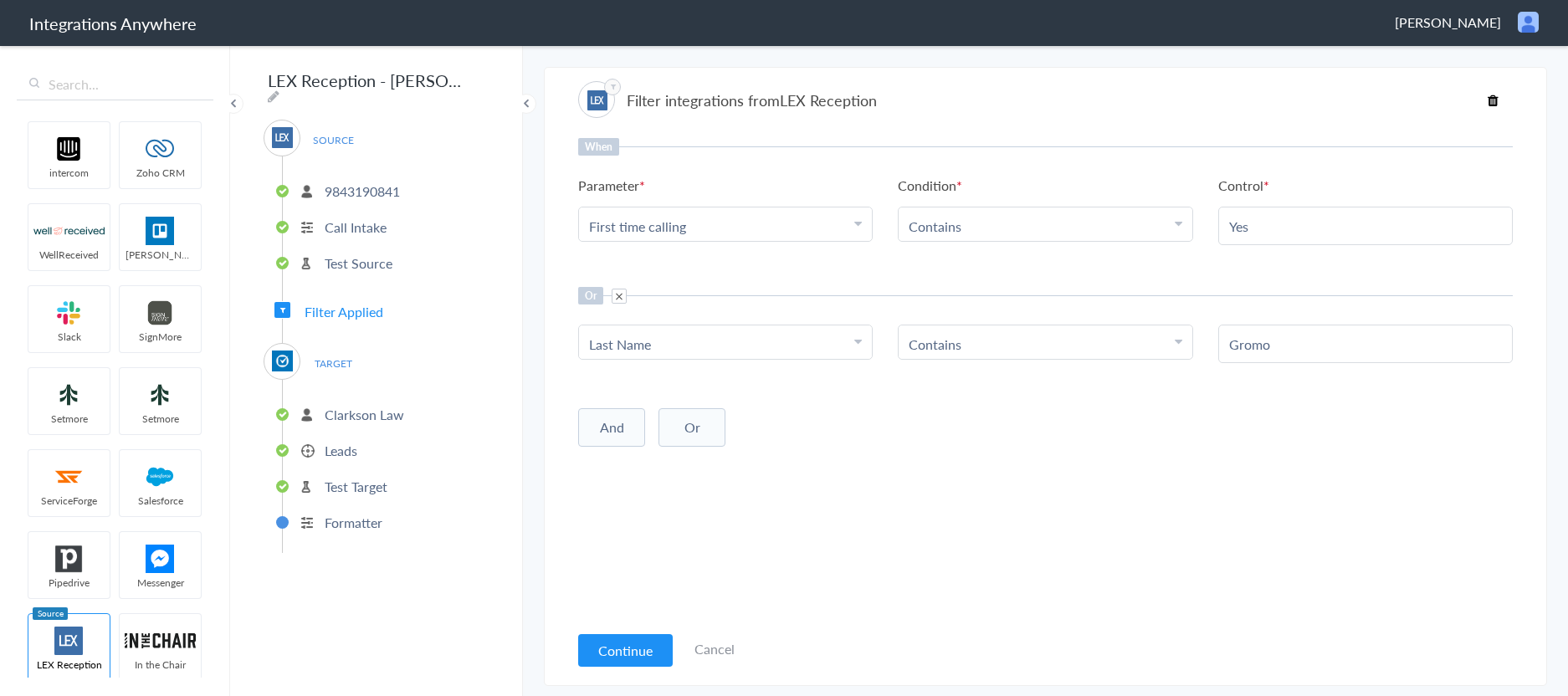
click at [606, 422] on button "And" at bounding box center [611, 427] width 67 height 39
click at [624, 412] on span at bounding box center [626, 414] width 15 height 15
click at [858, 339] on icon at bounding box center [858, 341] width 8 height 14
click at [994, 422] on div "And Or Add Filter" at bounding box center [1046, 425] width 934 height 42
click at [623, 652] on button "Continue" at bounding box center [626, 651] width 95 height 33
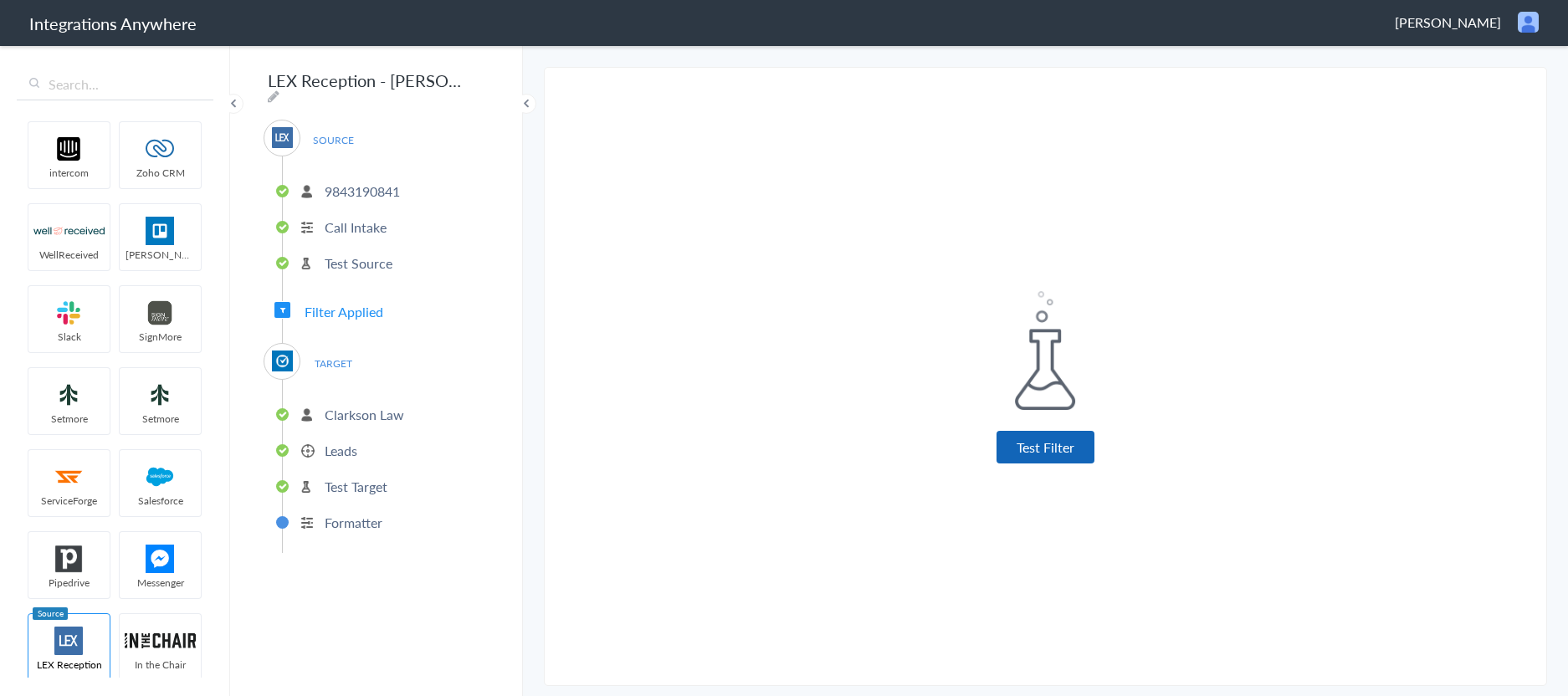
click at [1043, 453] on button "Test Filter" at bounding box center [1045, 447] width 98 height 33
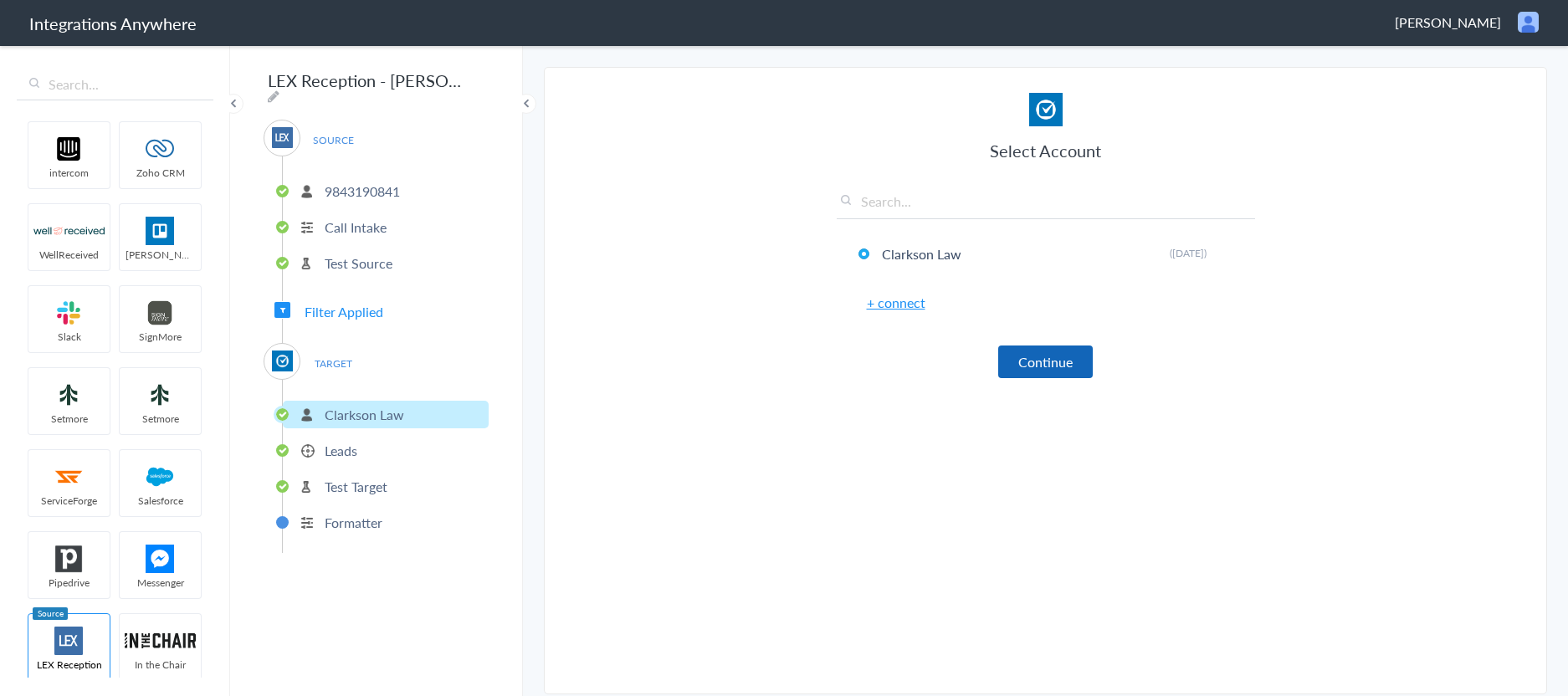
click at [1057, 374] on button "Continue" at bounding box center [1046, 362] width 95 height 33
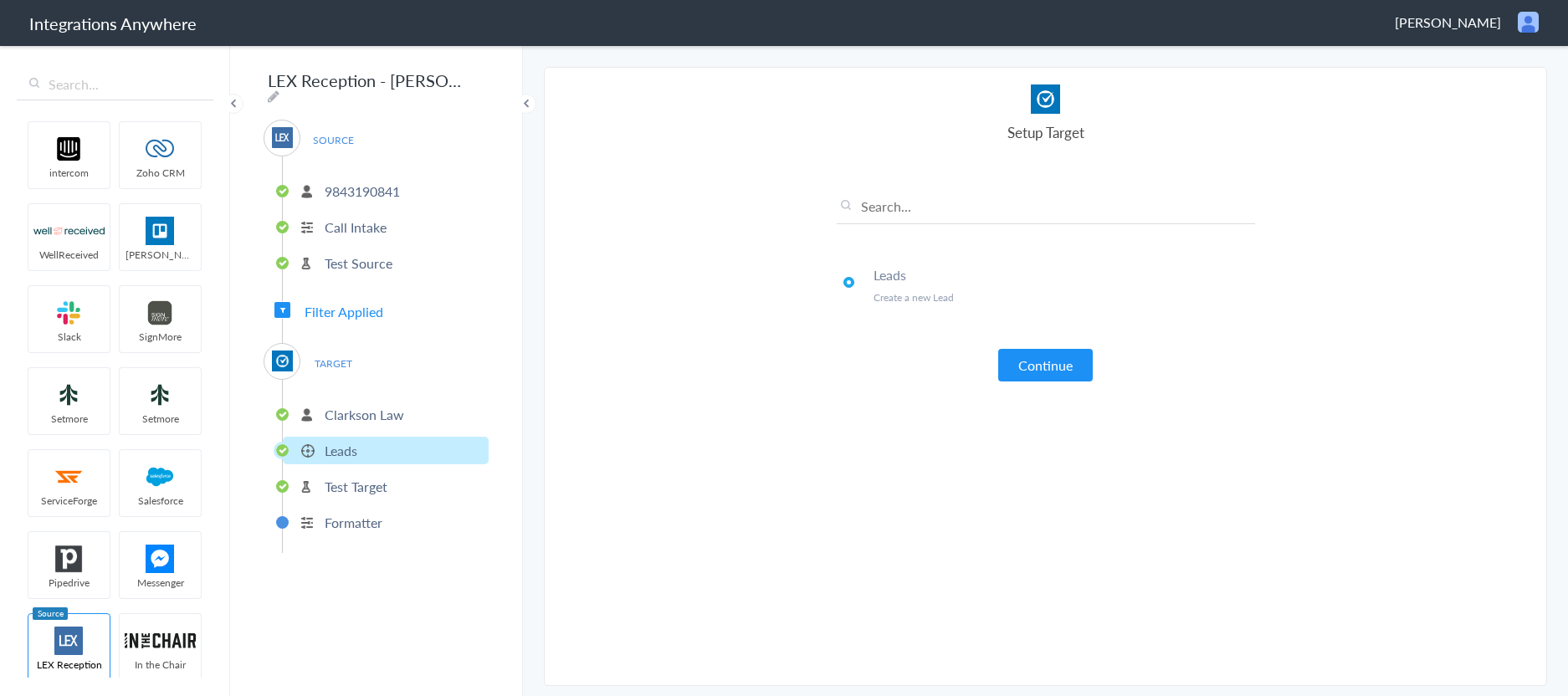
click at [359, 406] on p "Clarkson Law" at bounding box center [365, 415] width 79 height 19
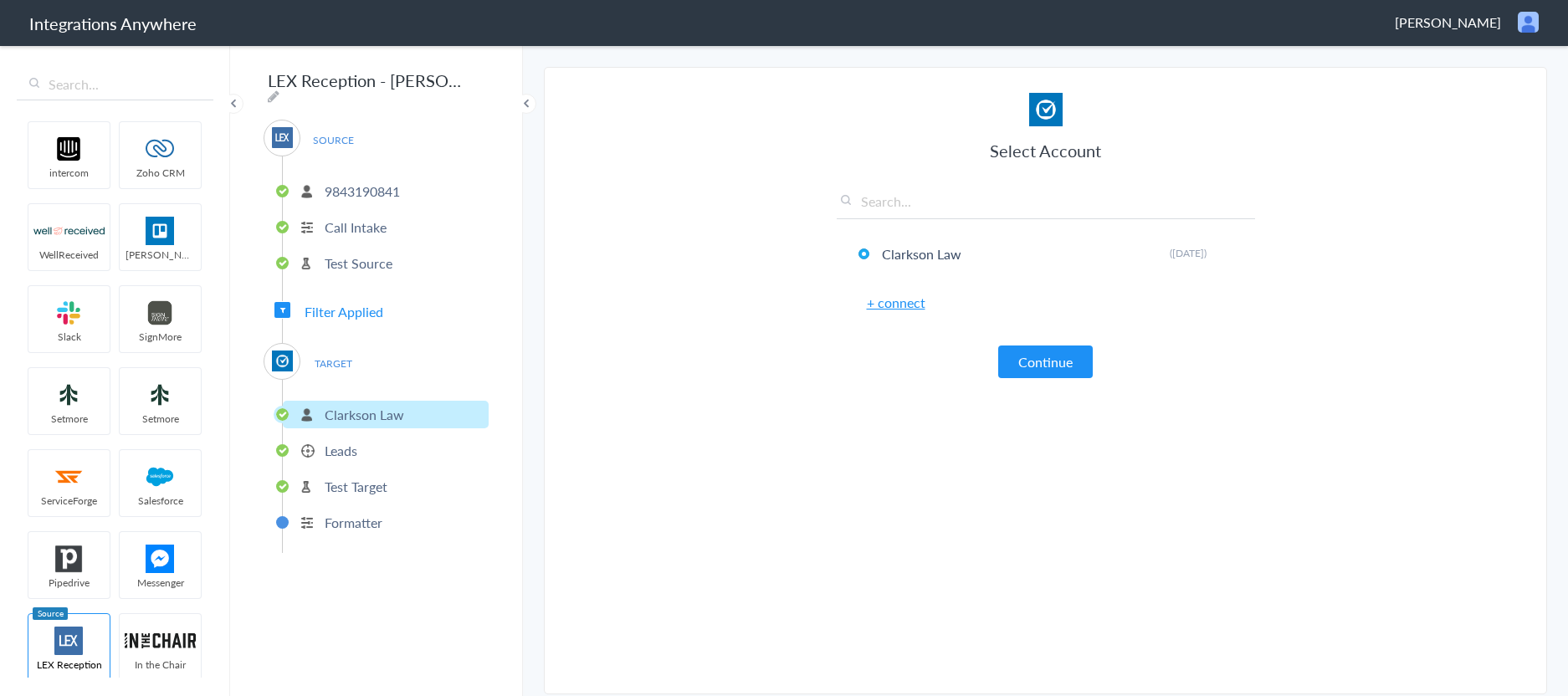
click at [341, 309] on span "Filter Applied" at bounding box center [343, 311] width 78 height 19
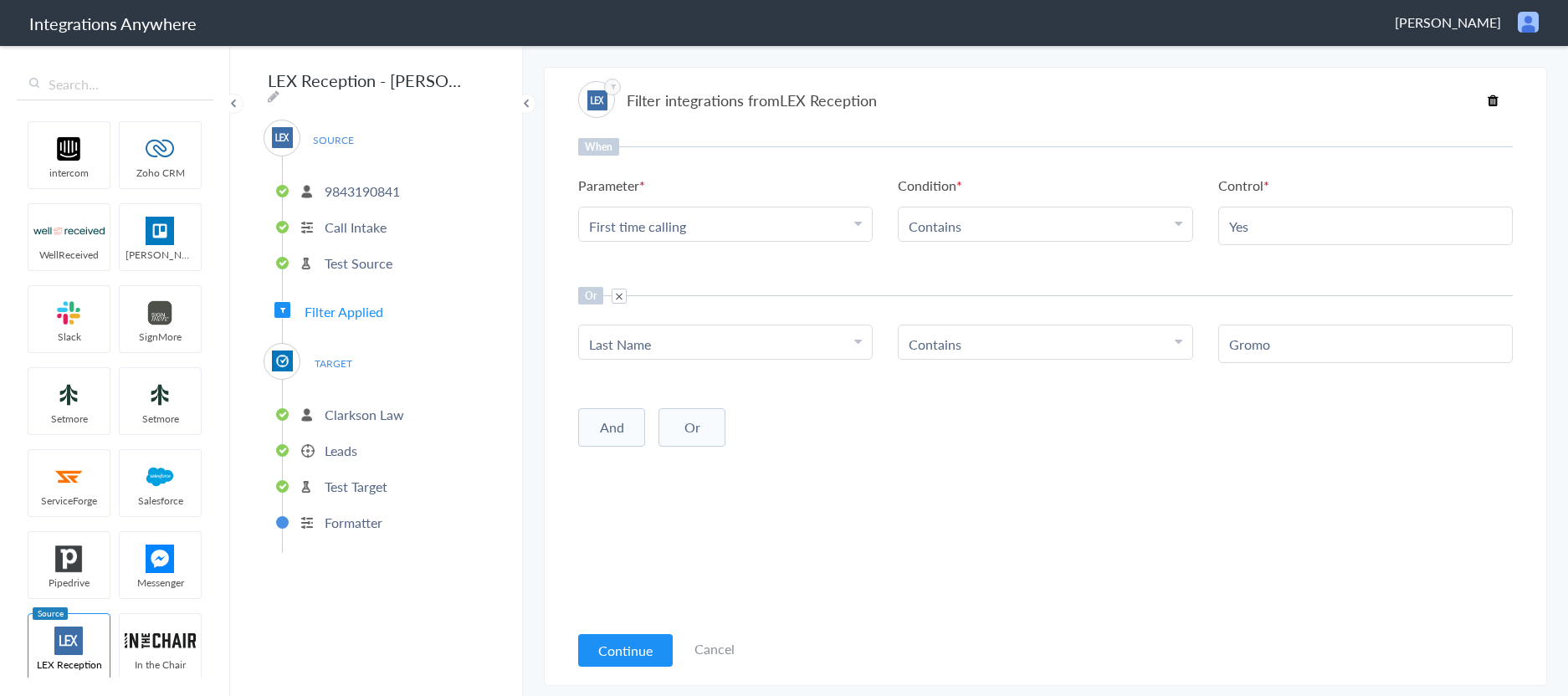
click at [616, 295] on span at bounding box center [619, 296] width 15 height 15
click at [611, 653] on button "Continue" at bounding box center [626, 651] width 95 height 33
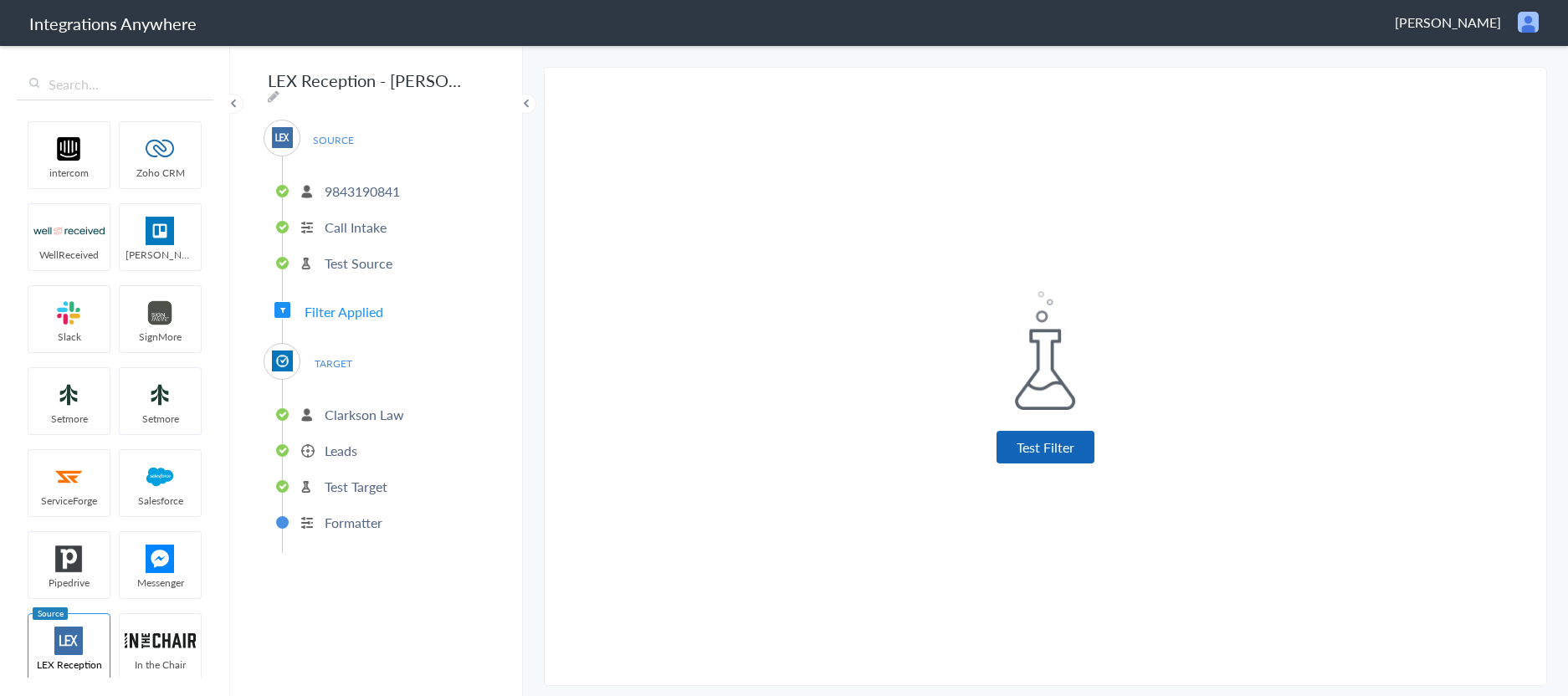
click at [1050, 448] on button "Test Filter" at bounding box center [1045, 447] width 98 height 33
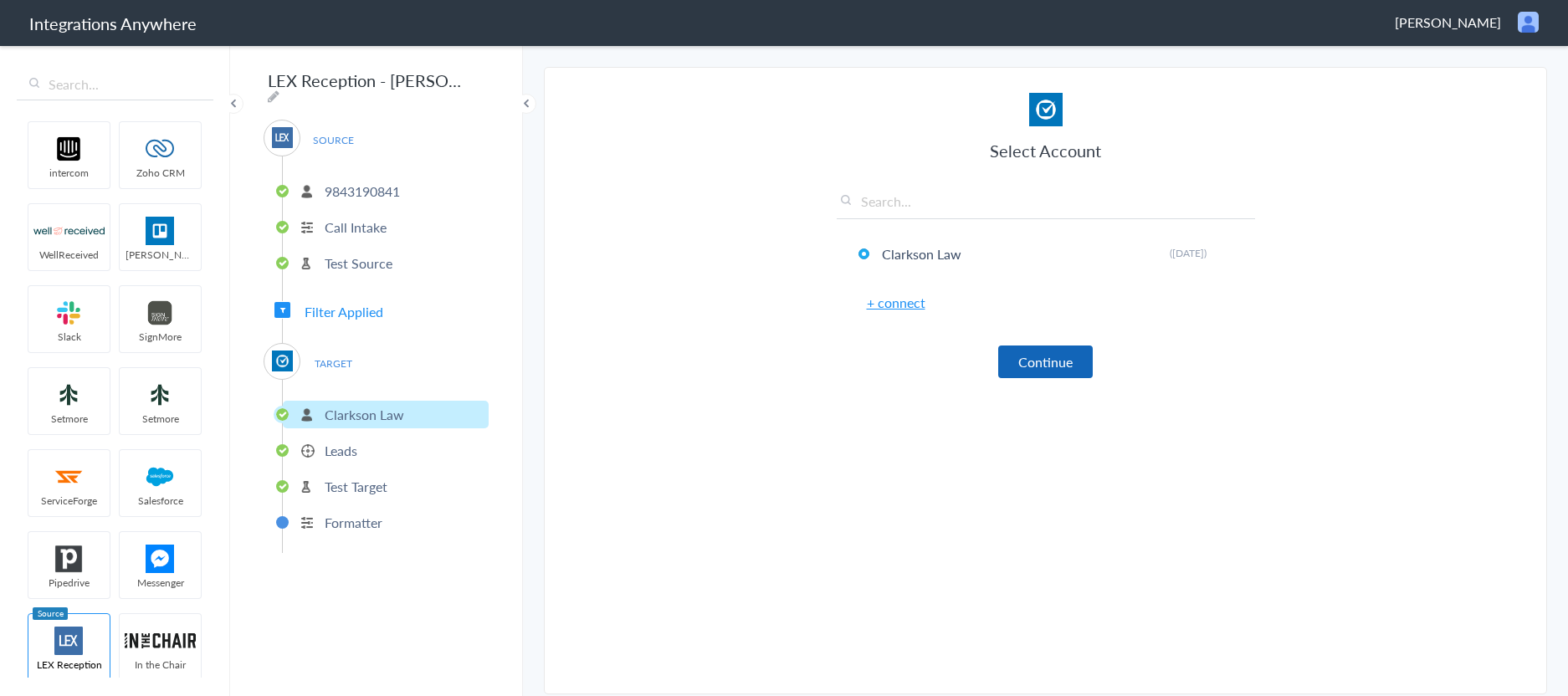
click at [1050, 364] on button "Continue" at bounding box center [1046, 362] width 95 height 33
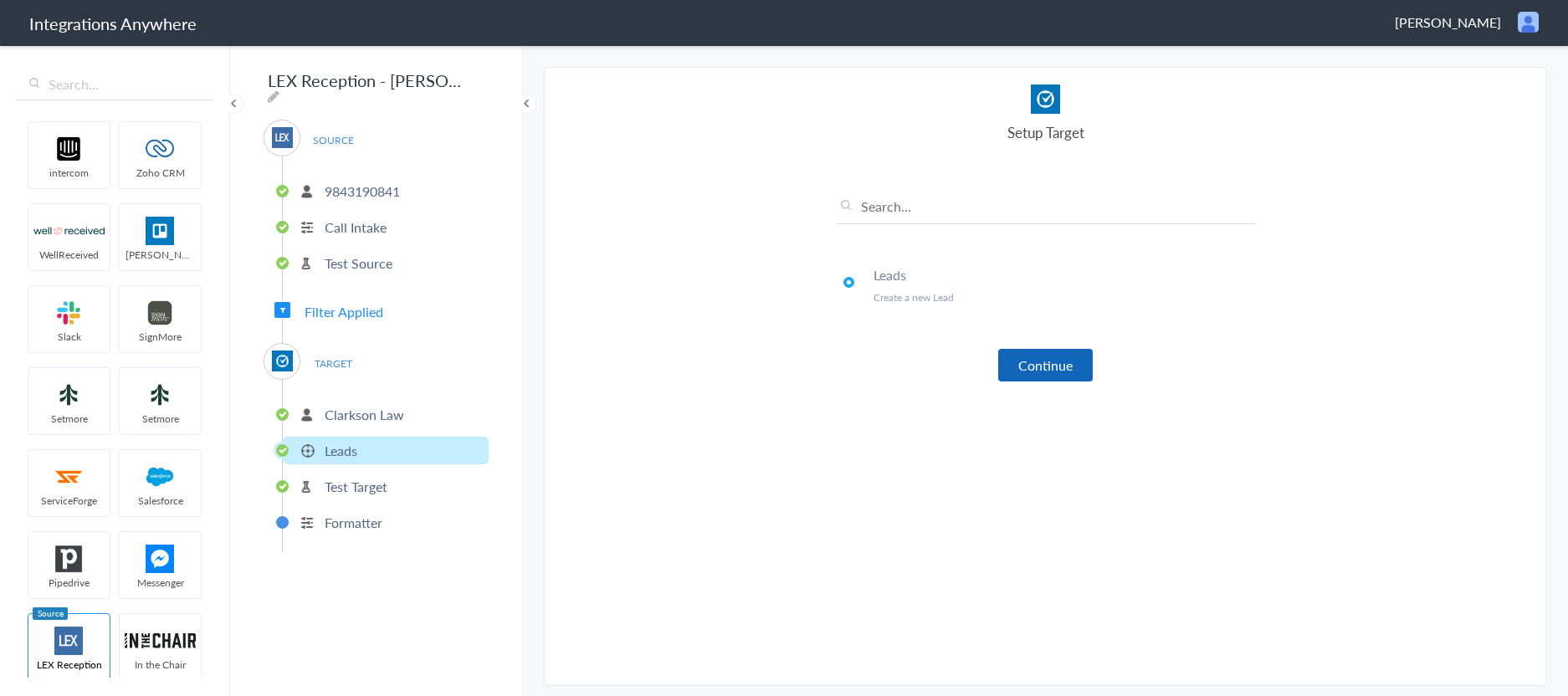
click at [1042, 363] on button "Continue" at bounding box center [1046, 365] width 95 height 33
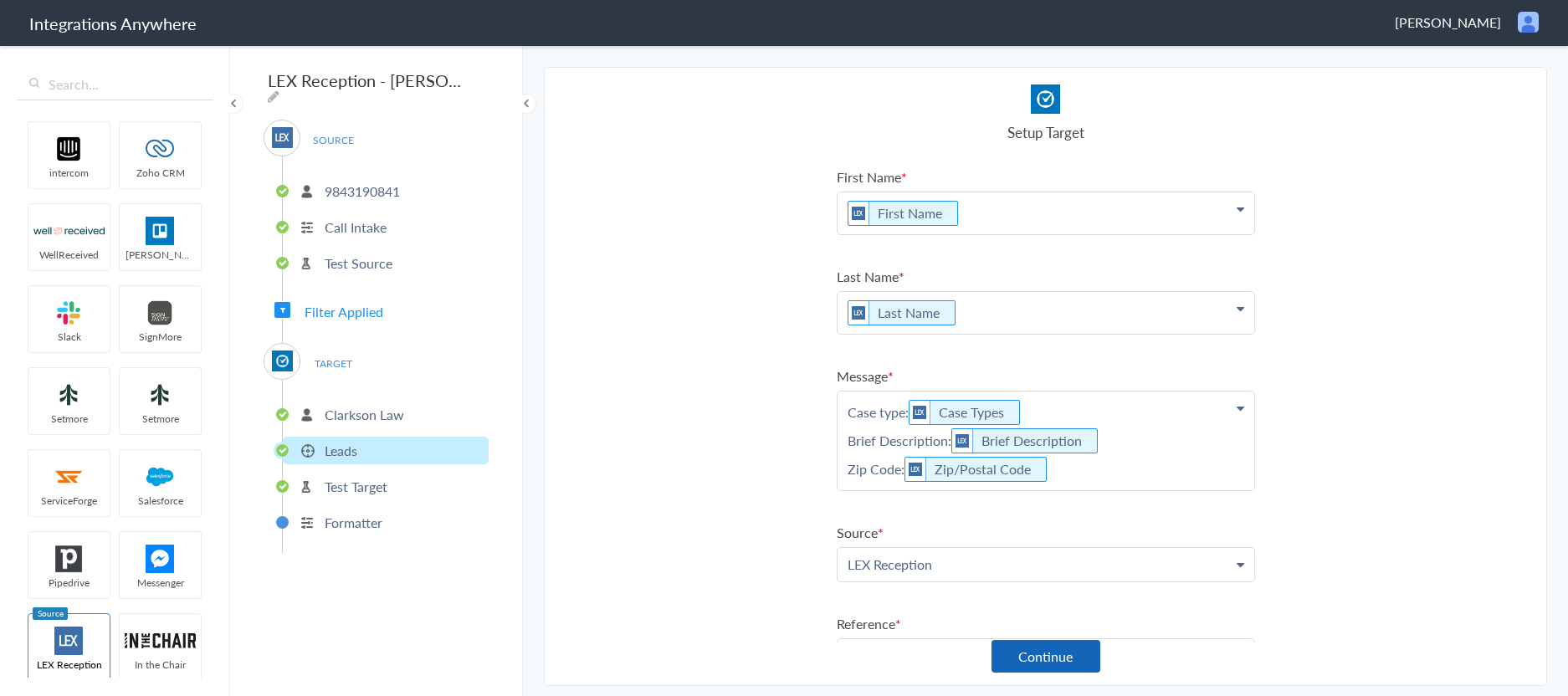
click at [1045, 659] on button "Continue" at bounding box center [1046, 656] width 108 height 33
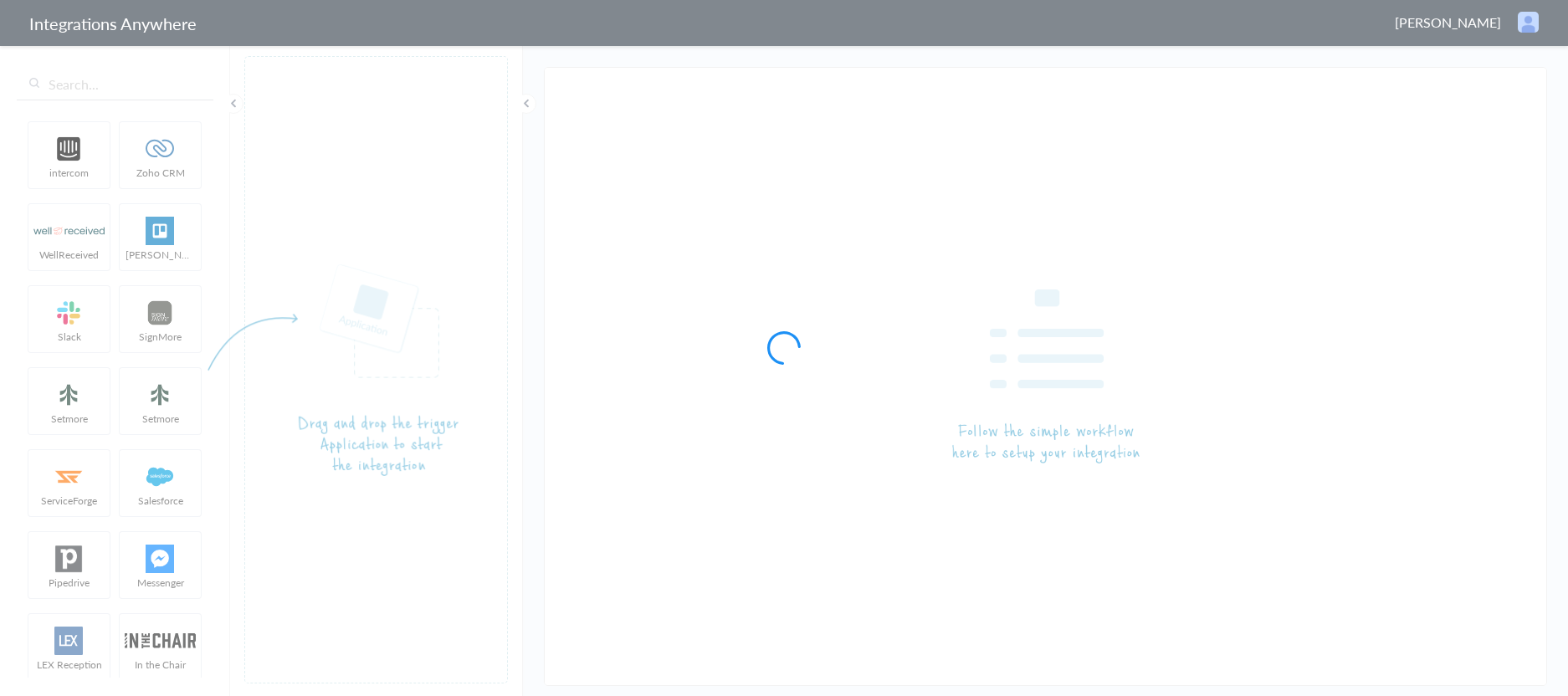
type input "LEX Reception - [PERSON_NAME]"
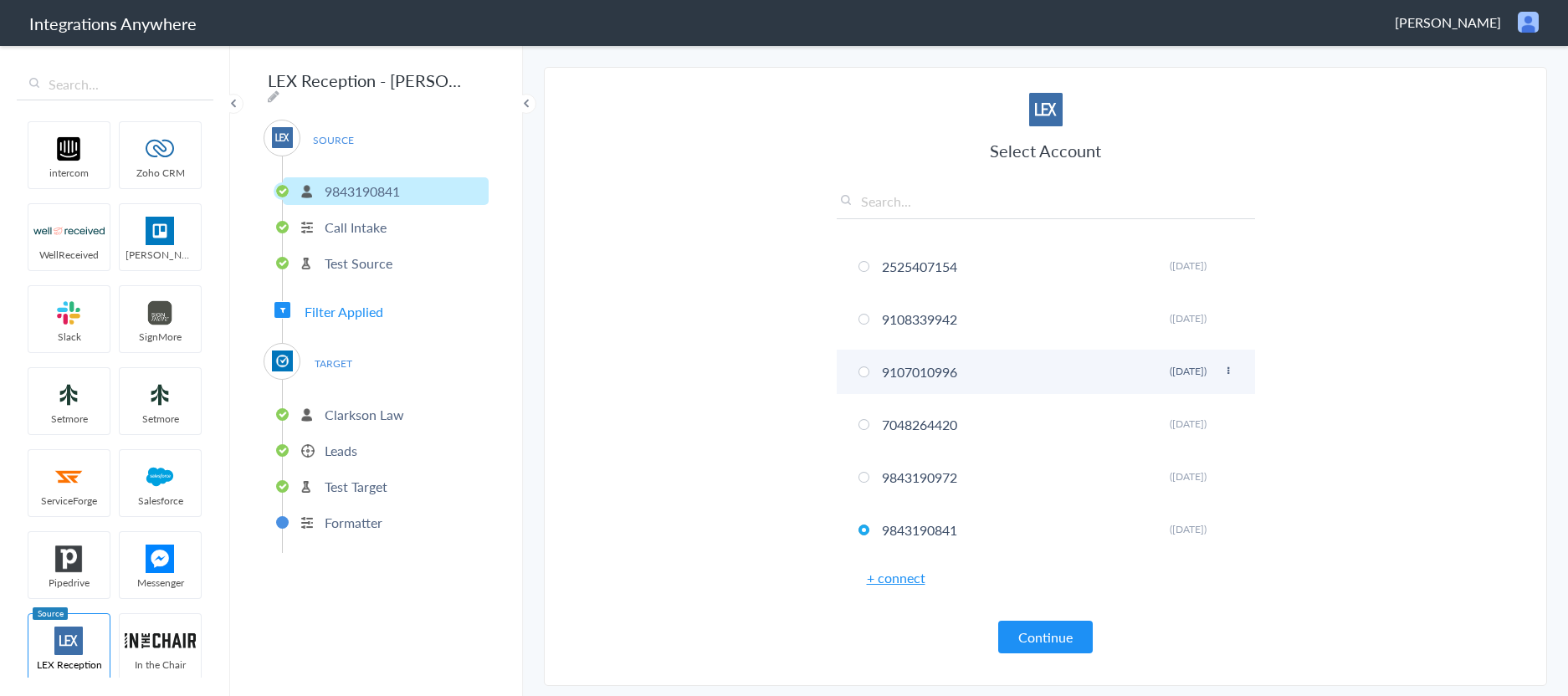
scroll to position [102, 0]
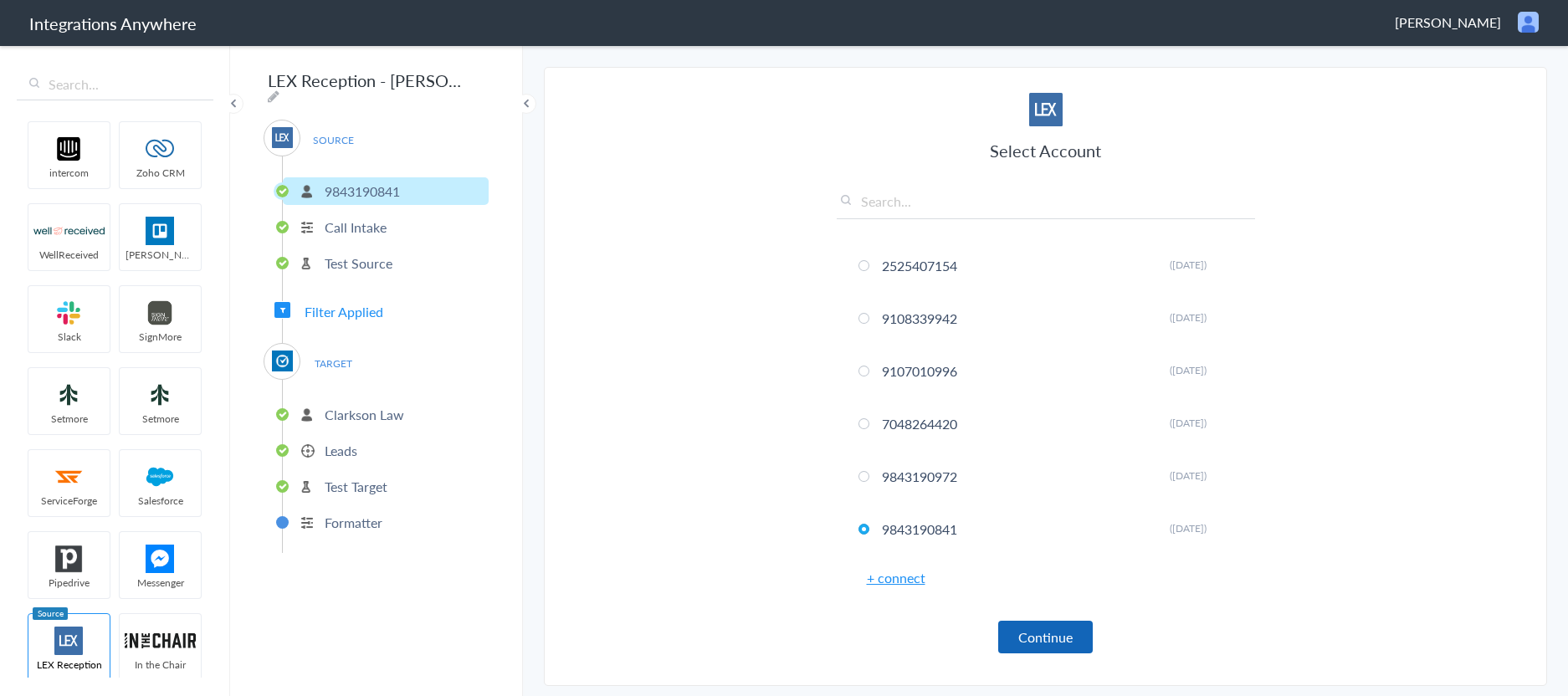
click at [1038, 645] on button "Continue" at bounding box center [1046, 637] width 95 height 33
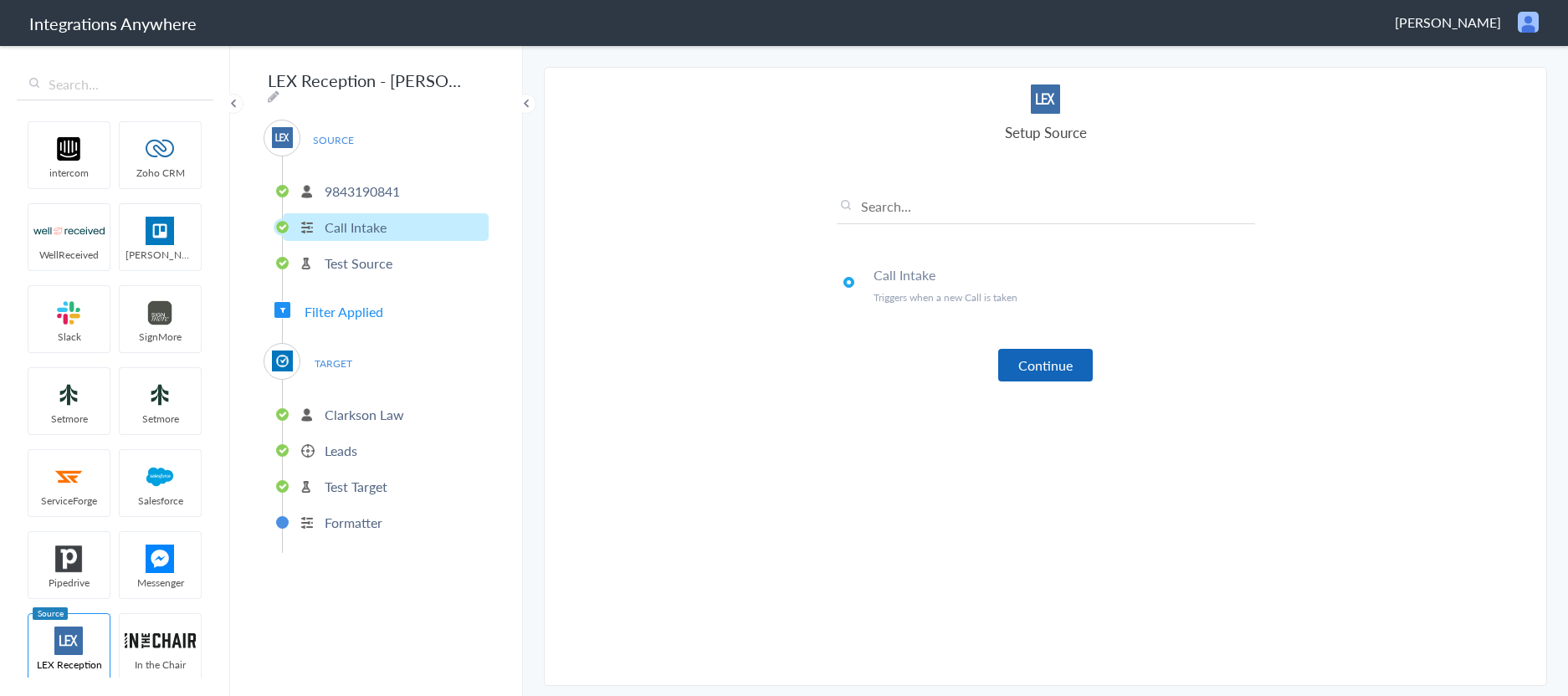
click at [1038, 365] on button "Continue" at bounding box center [1046, 365] width 95 height 33
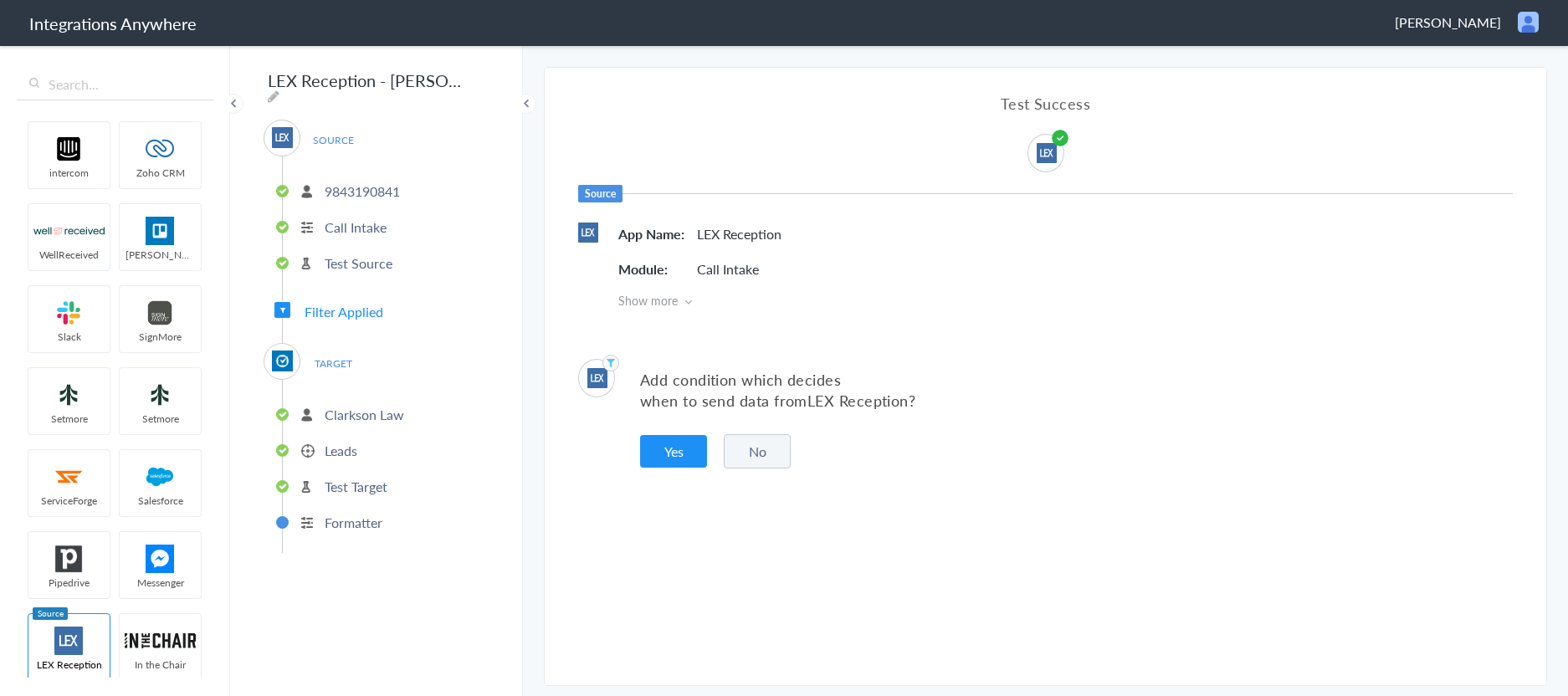
click at [748, 449] on button "No" at bounding box center [756, 450] width 67 height 34
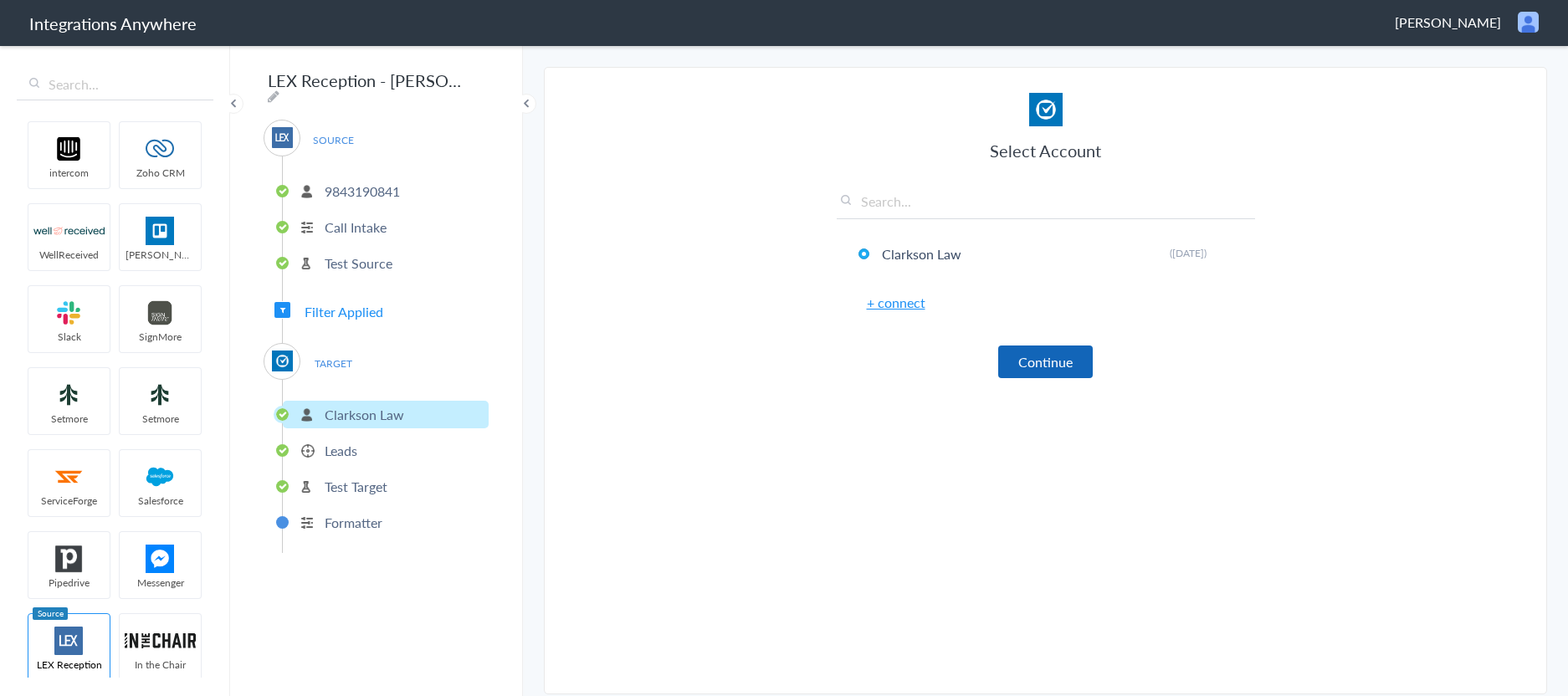
click at [1044, 360] on button "Continue" at bounding box center [1046, 362] width 95 height 33
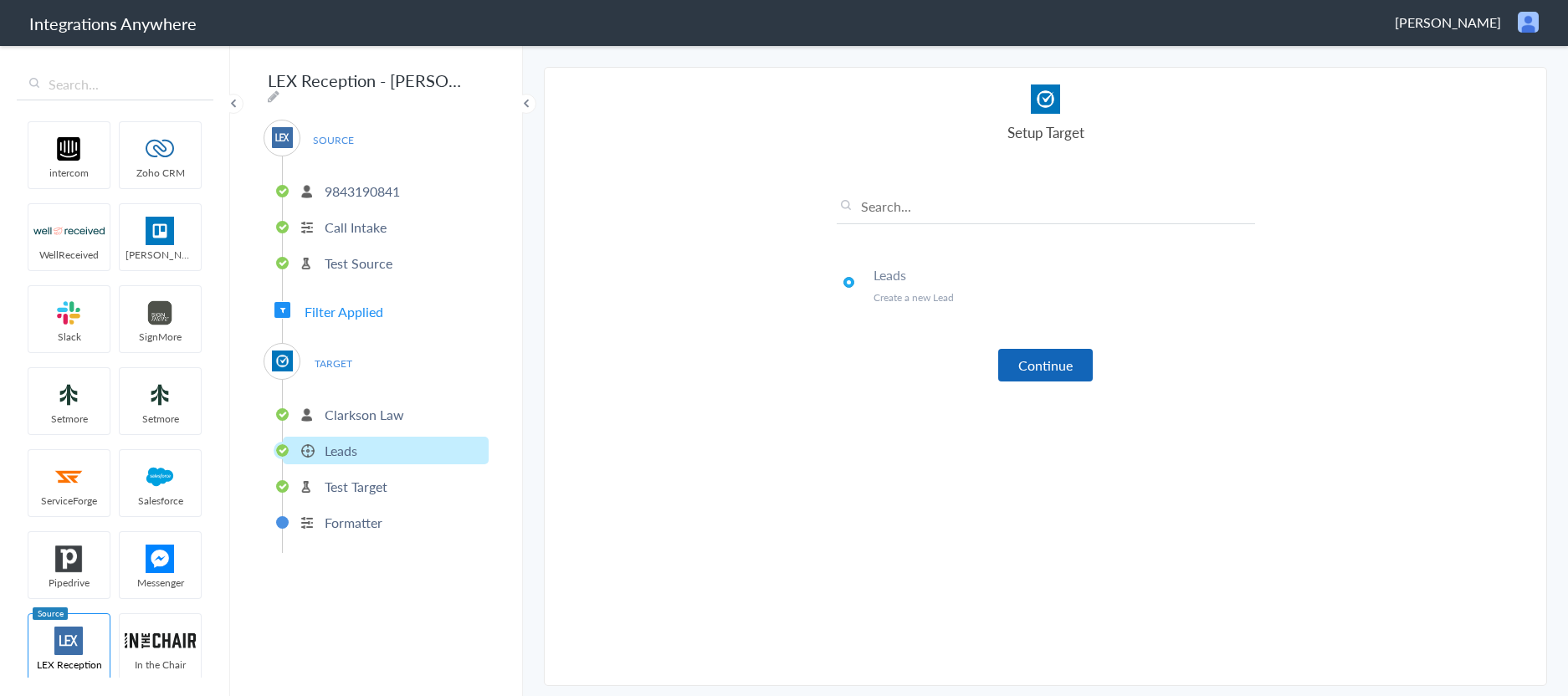
click at [1037, 371] on button "Continue" at bounding box center [1046, 365] width 95 height 33
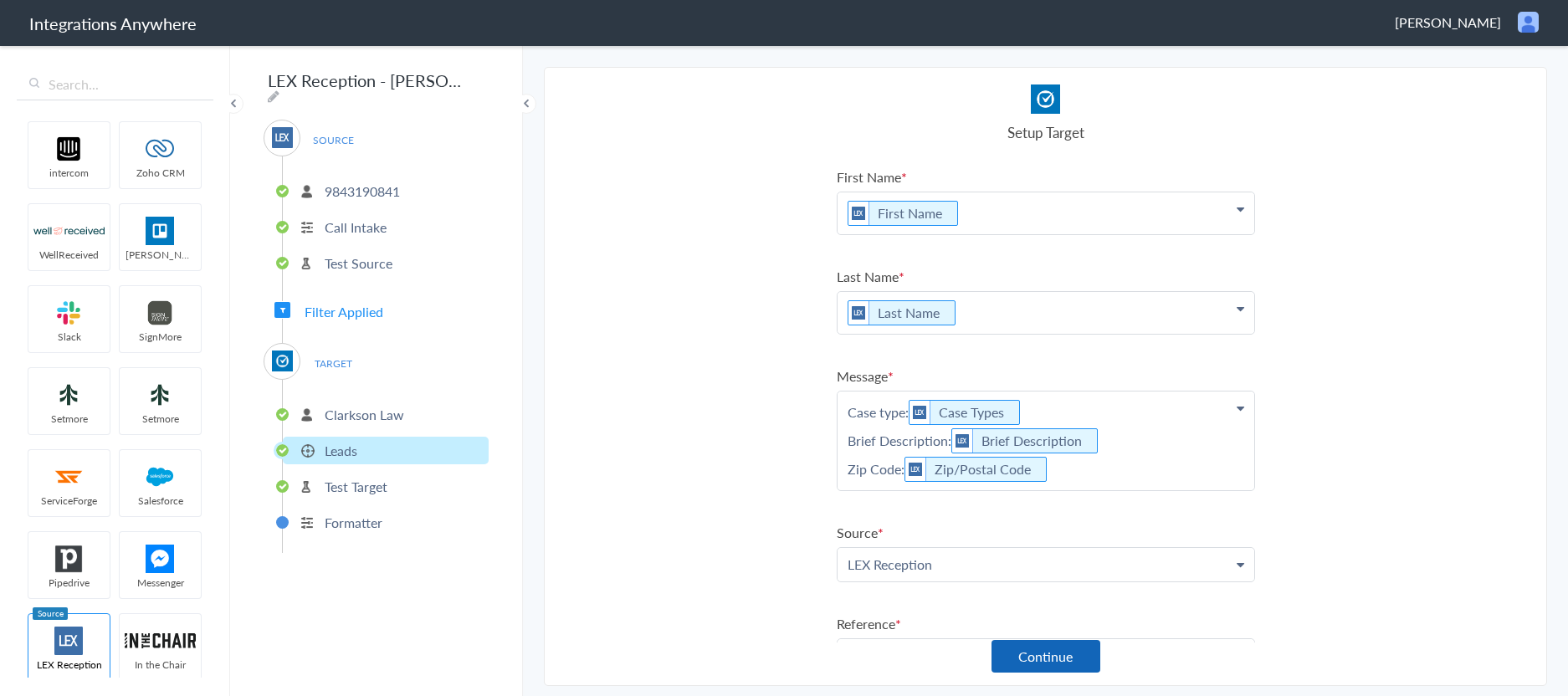
click at [1032, 659] on button "Continue" at bounding box center [1046, 656] width 108 height 33
